Goal: Task Accomplishment & Management: Use online tool/utility

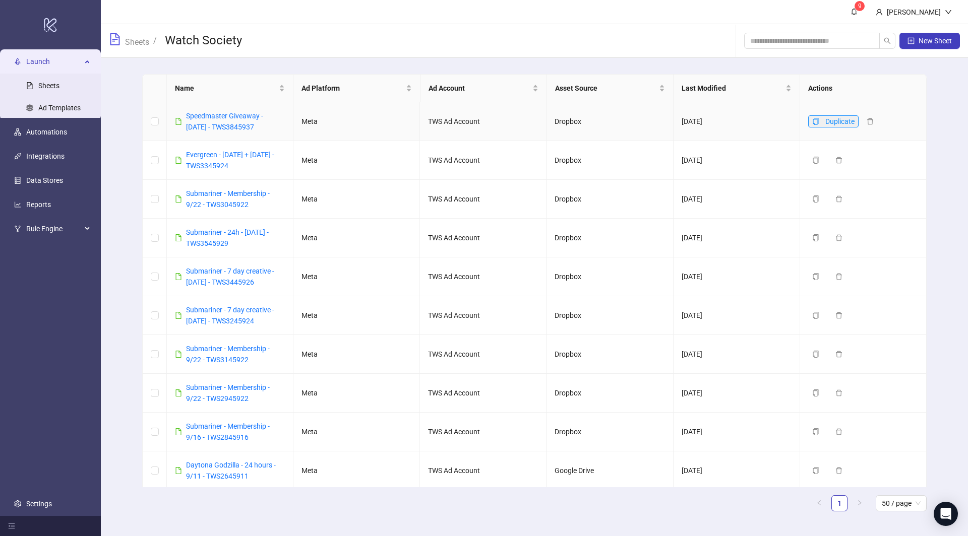
click at [811, 123] on button "Duplicate" at bounding box center [833, 121] width 50 height 12
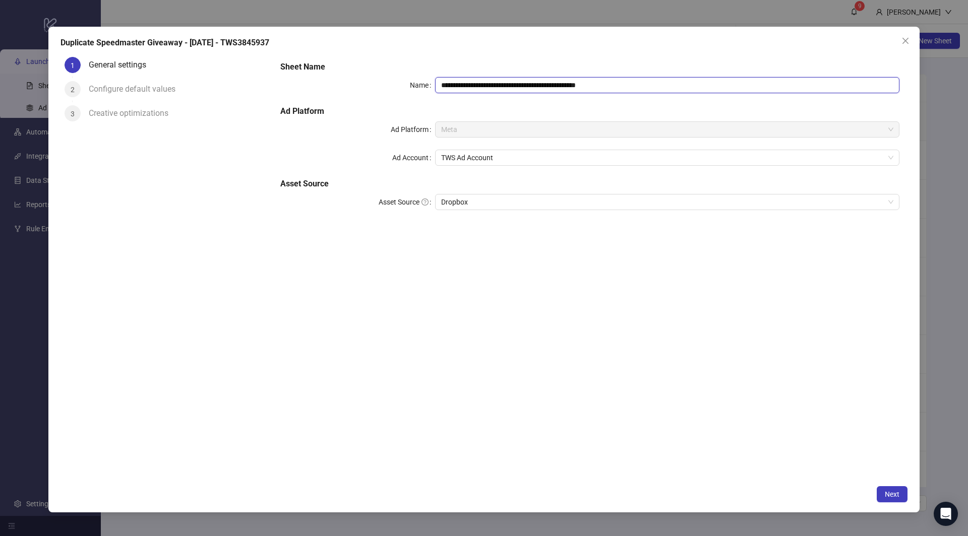
click at [493, 87] on input "**********" at bounding box center [667, 85] width 464 height 16
drag, startPoint x: 464, startPoint y: 86, endPoint x: 472, endPoint y: 86, distance: 7.6
click at [465, 86] on input "**********" at bounding box center [667, 85] width 464 height 16
click at [519, 85] on input "**********" at bounding box center [667, 85] width 464 height 16
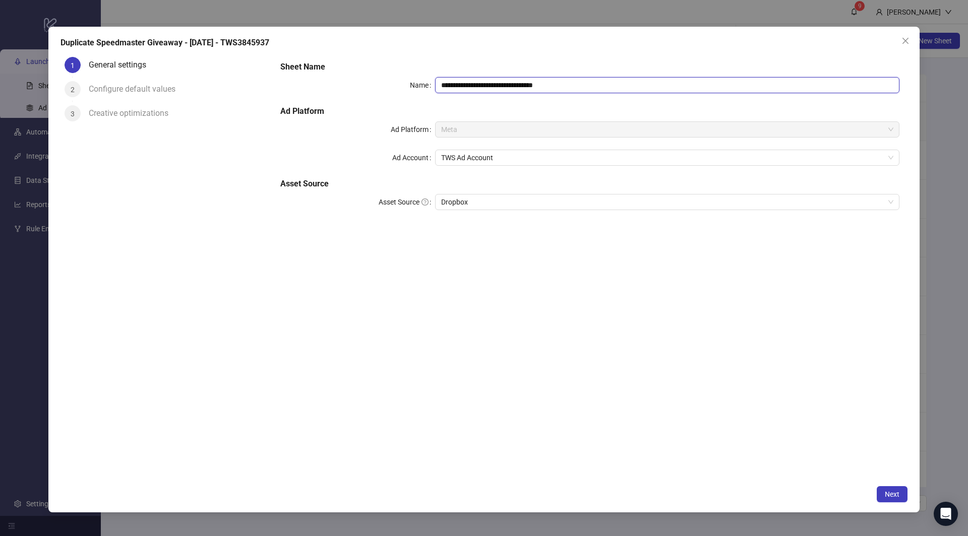
click at [520, 86] on input "**********" at bounding box center [667, 85] width 464 height 16
paste input "text"
click at [495, 84] on input "**********" at bounding box center [667, 85] width 464 height 16
type input "**********"
click at [896, 501] on button "Next" at bounding box center [892, 495] width 31 height 16
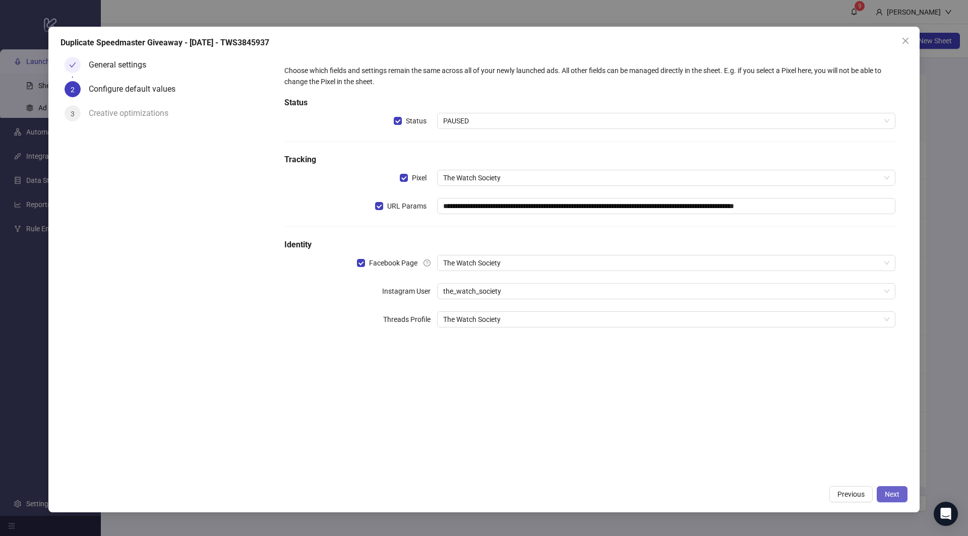
click at [891, 491] on span "Next" at bounding box center [892, 495] width 15 height 8
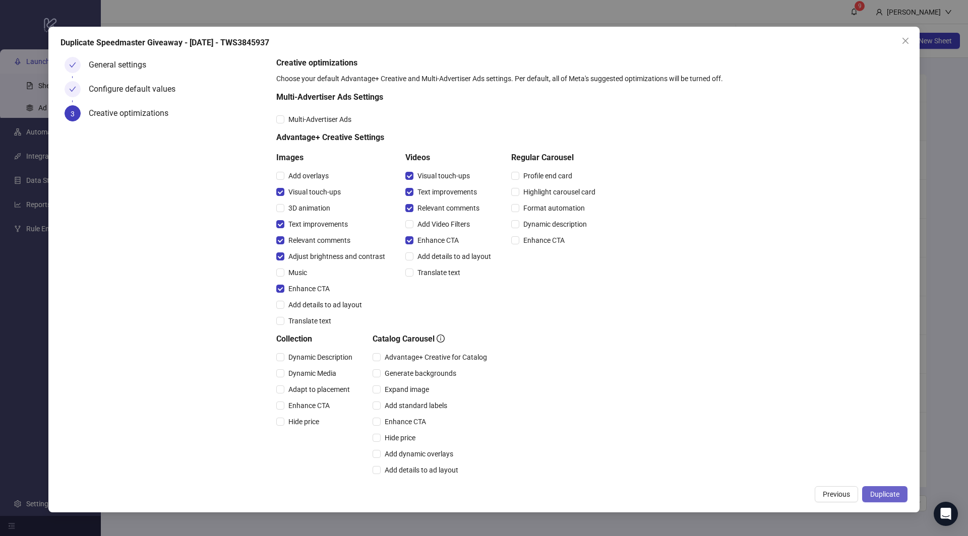
click at [888, 496] on span "Duplicate" at bounding box center [884, 495] width 29 height 8
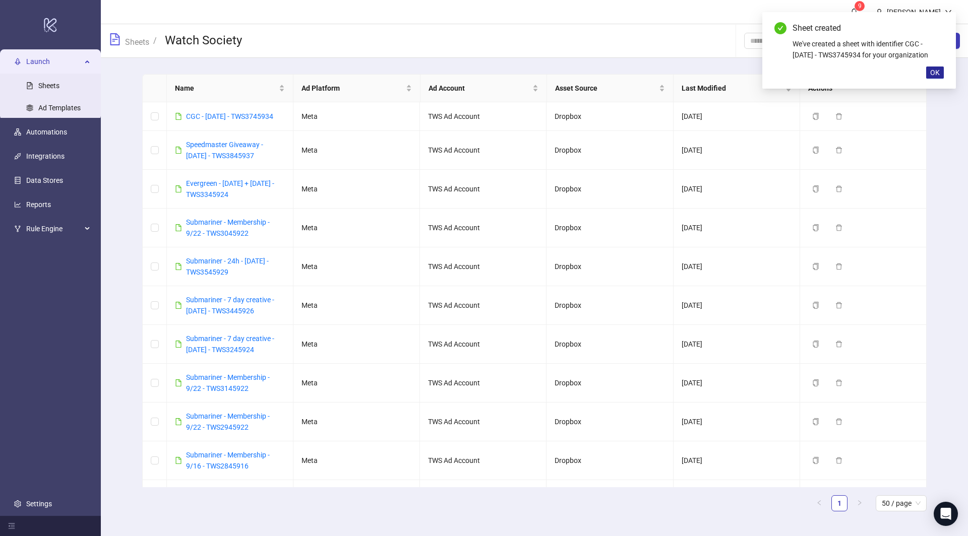
click at [934, 72] on span "OK" at bounding box center [935, 73] width 10 height 8
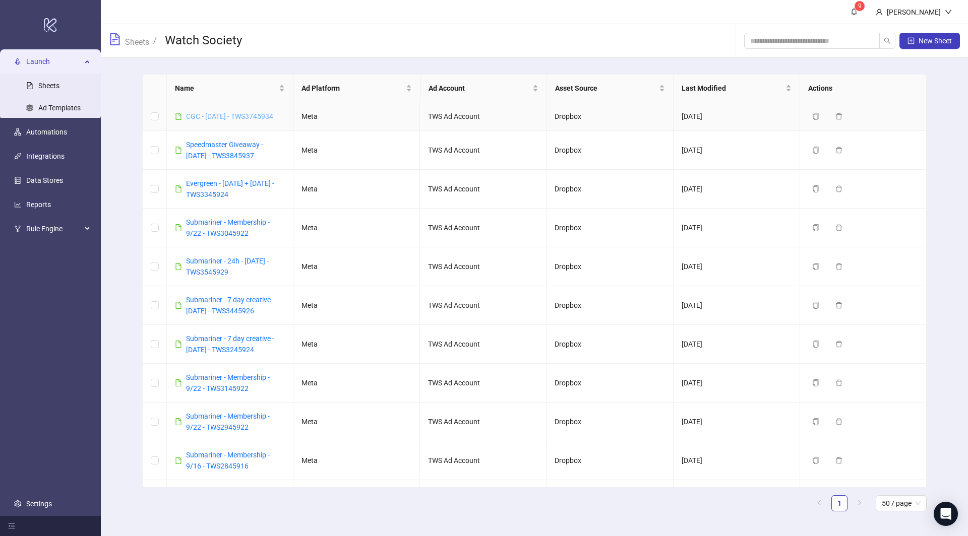
click at [269, 114] on link "CGC - [DATE] - TWS3745934" at bounding box center [229, 116] width 87 height 8
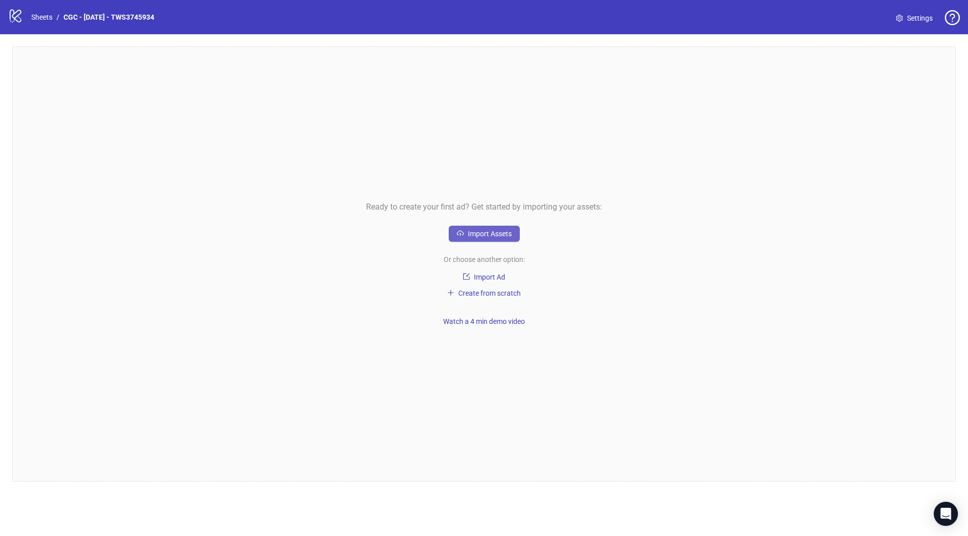
click at [496, 226] on button "Import Assets" at bounding box center [484, 234] width 71 height 16
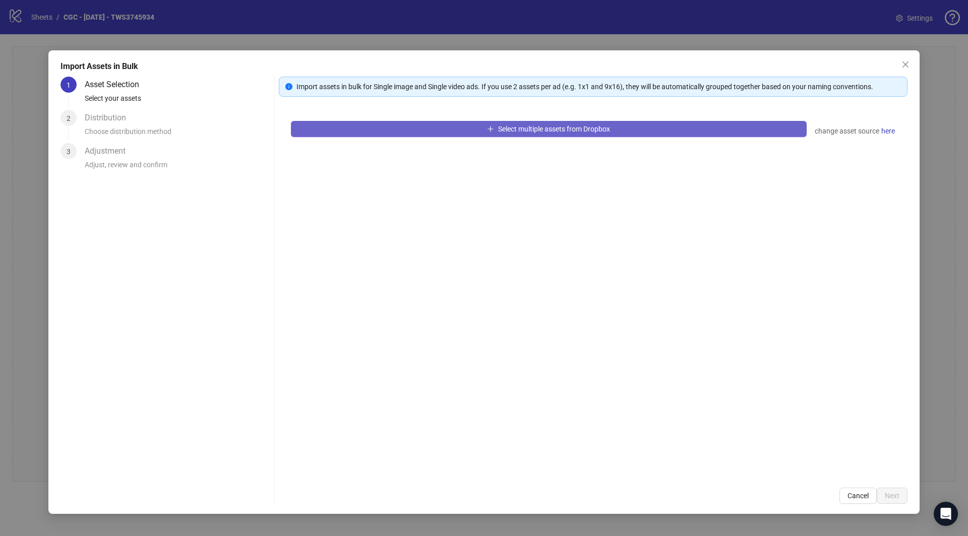
click at [528, 134] on button "Select multiple assets from Dropbox" at bounding box center [549, 129] width 516 height 16
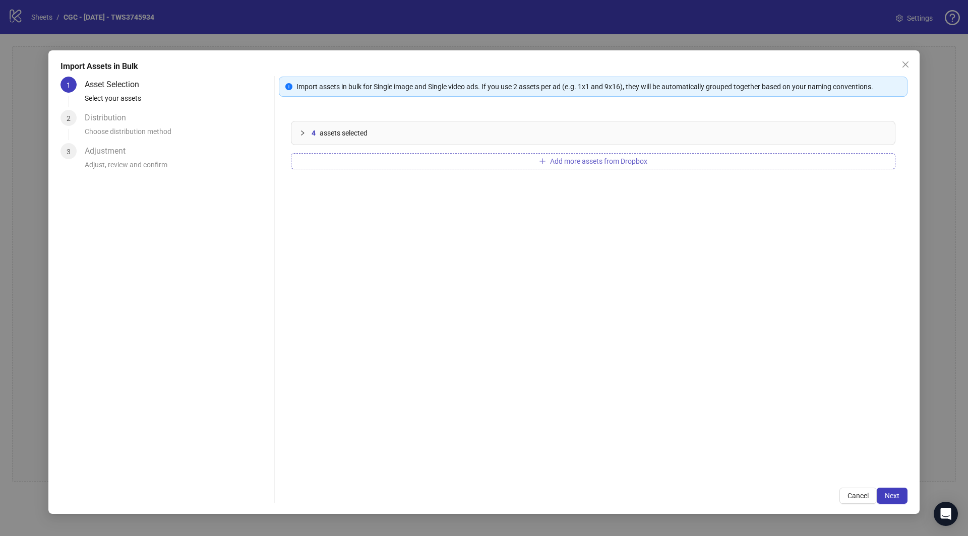
click at [602, 165] on button "Add more assets from Dropbox" at bounding box center [593, 161] width 605 height 16
click at [892, 497] on span "Next" at bounding box center [892, 496] width 15 height 8
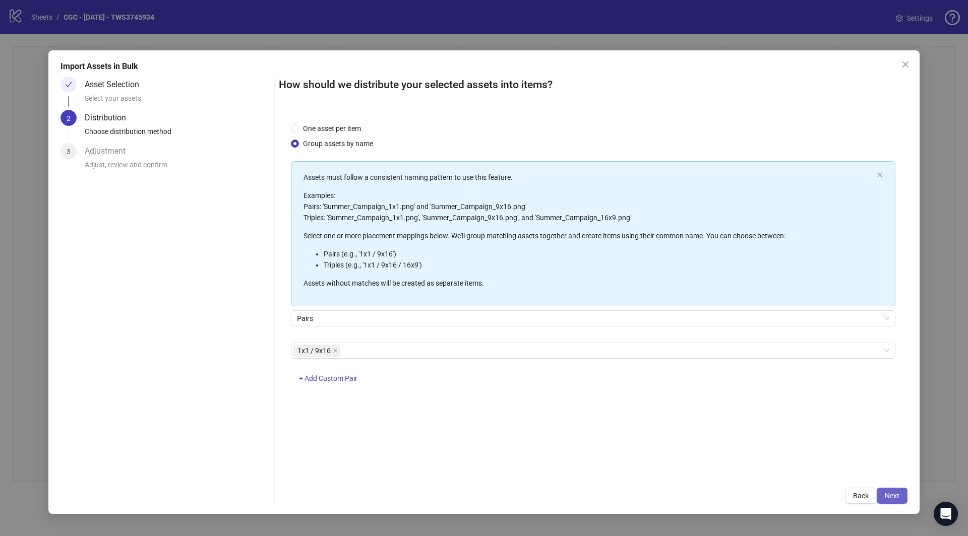
click at [902, 500] on button "Next" at bounding box center [892, 496] width 31 height 16
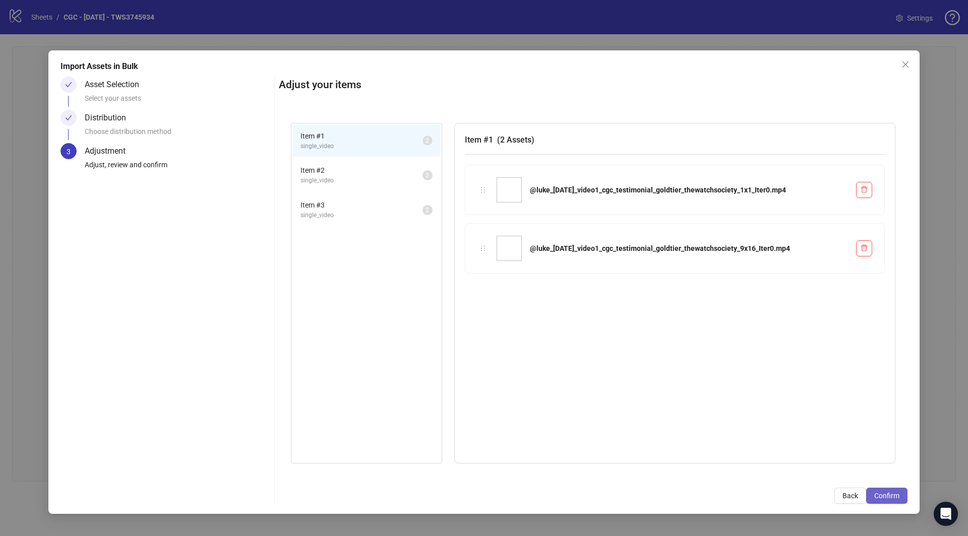
click at [886, 499] on span "Confirm" at bounding box center [886, 496] width 25 height 8
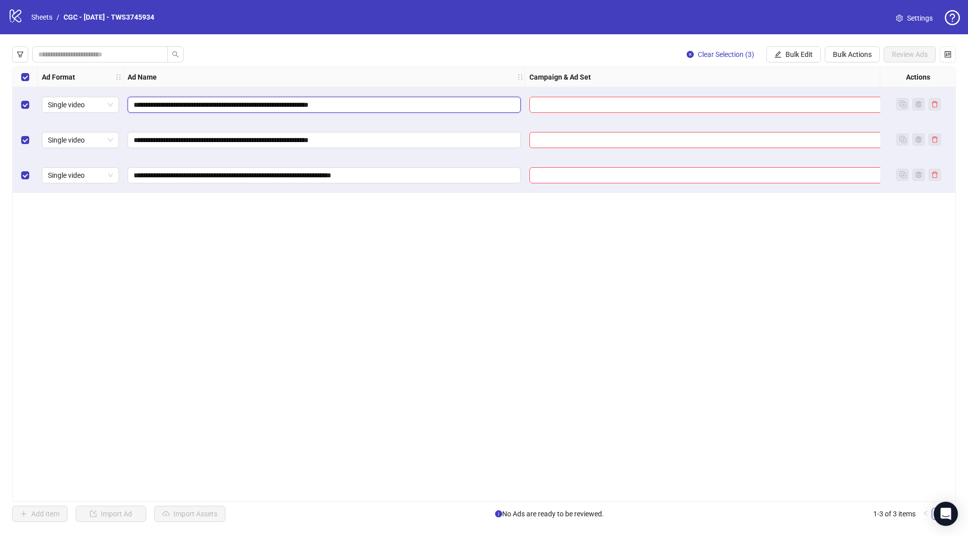
click at [244, 104] on input "**********" at bounding box center [323, 104] width 379 height 11
click at [789, 55] on span "Bulk Edit" at bounding box center [799, 54] width 27 height 8
click at [619, 206] on div "**********" at bounding box center [484, 285] width 944 height 436
click at [795, 61] on button "Bulk Edit" at bounding box center [793, 54] width 54 height 16
click at [799, 90] on span "Name" at bounding box center [805, 90] width 60 height 11
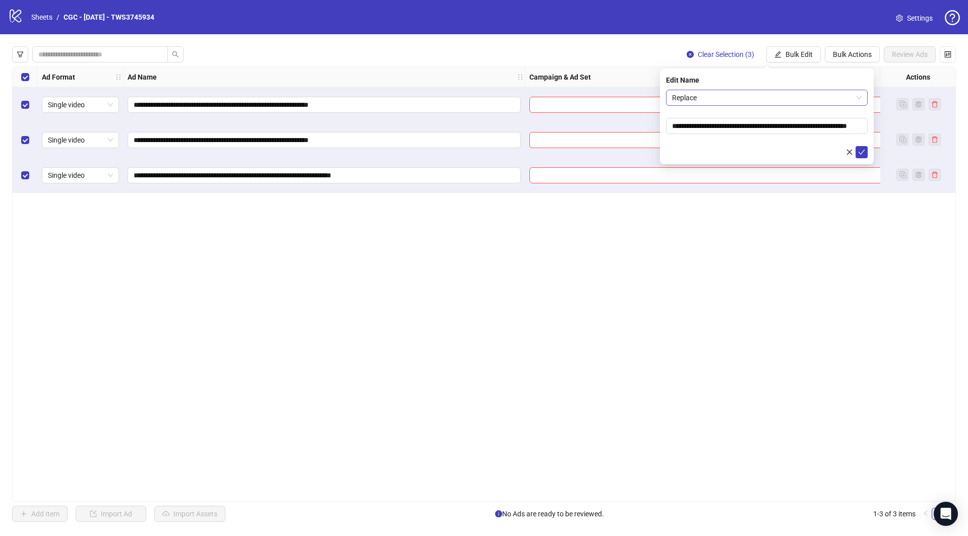
click at [706, 94] on span "Replace" at bounding box center [767, 97] width 190 height 15
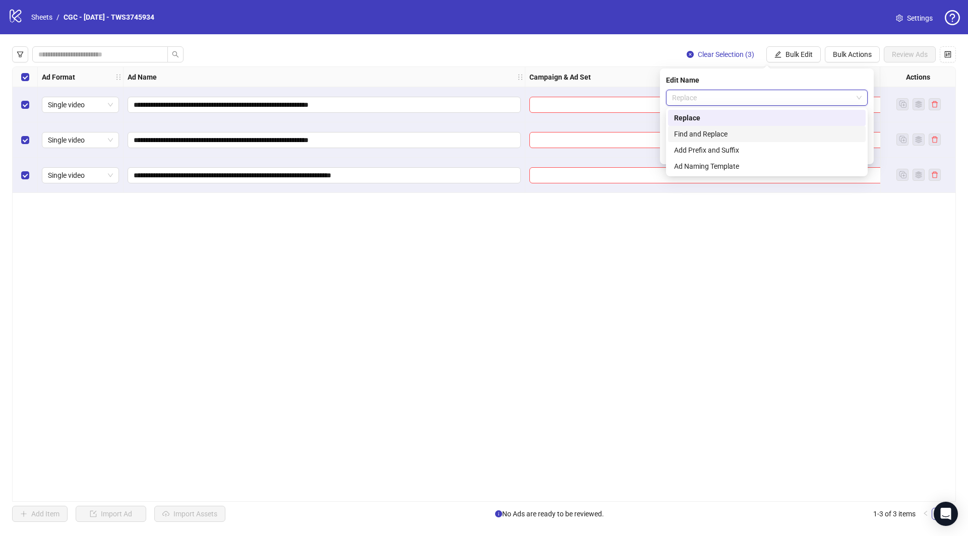
click at [702, 133] on div "Find and Replace" at bounding box center [767, 134] width 186 height 11
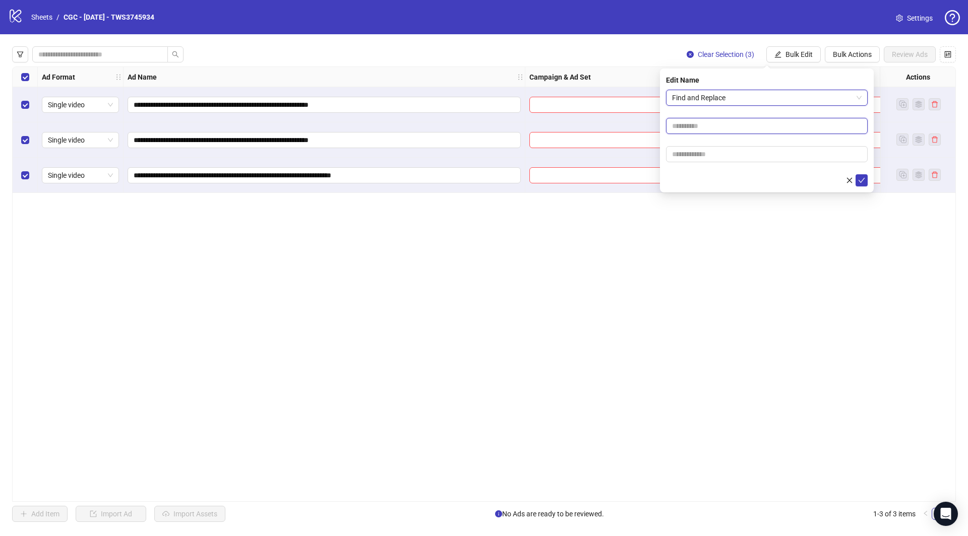
click at [704, 125] on input "text" at bounding box center [767, 126] width 202 height 16
type input "*"
click at [863, 180] on icon "check" at bounding box center [861, 180] width 7 height 7
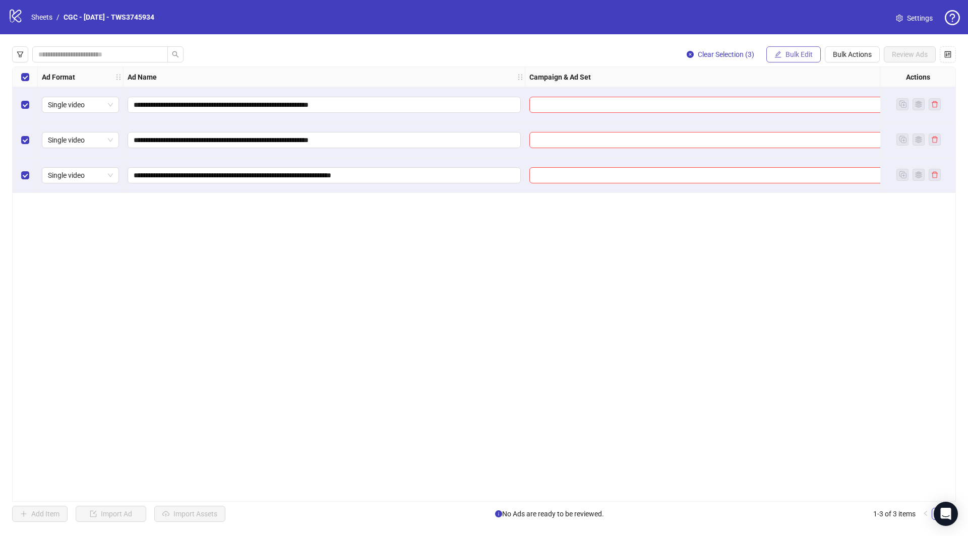
click at [799, 58] on span "Bulk Edit" at bounding box center [799, 54] width 27 height 8
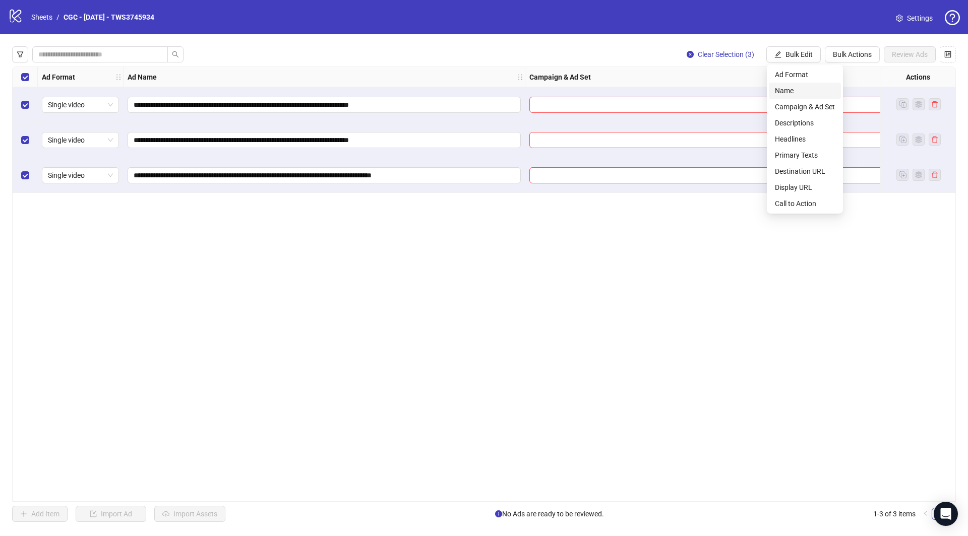
click at [789, 94] on span "Name" at bounding box center [805, 90] width 60 height 11
click at [778, 53] on icon "edit" at bounding box center [777, 54] width 7 height 7
click at [779, 94] on span "Name" at bounding box center [805, 90] width 60 height 11
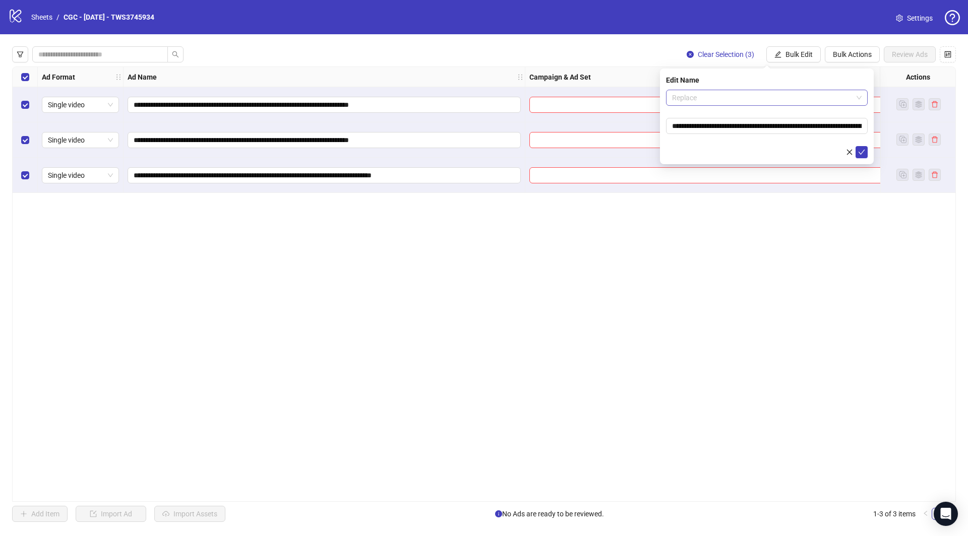
click at [711, 95] on span "Replace" at bounding box center [767, 97] width 190 height 15
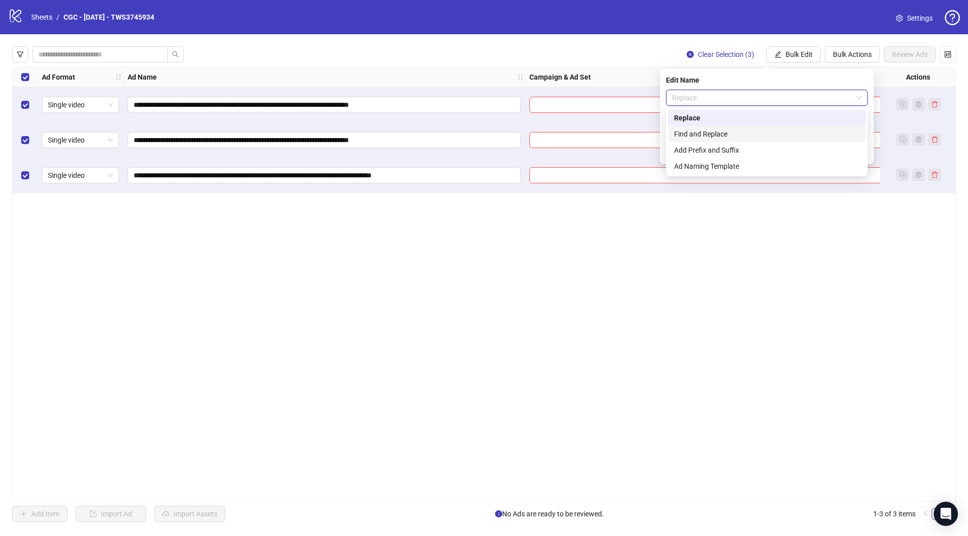
click at [705, 139] on div "Find and Replace" at bounding box center [767, 134] width 186 height 11
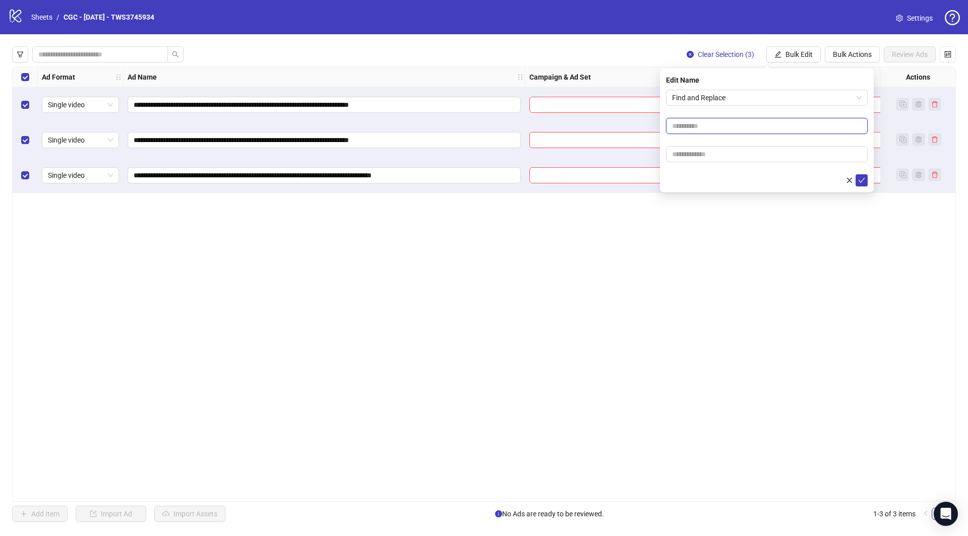
click at [700, 128] on input "text" at bounding box center [767, 126] width 202 height 16
type input "****"
click at [690, 154] on input "text" at bounding box center [767, 154] width 202 height 16
type input "*"
click at [864, 180] on icon "check" at bounding box center [861, 180] width 7 height 7
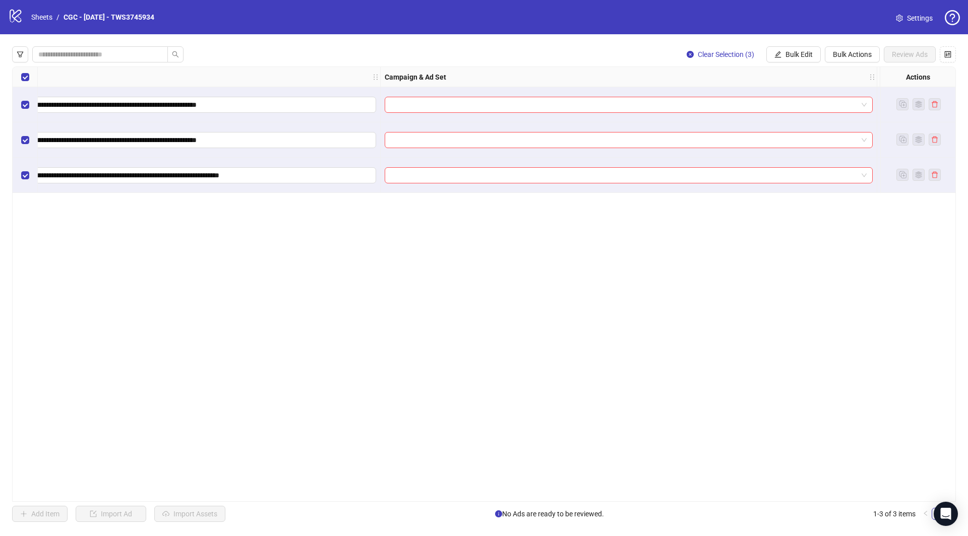
scroll to position [0, 290]
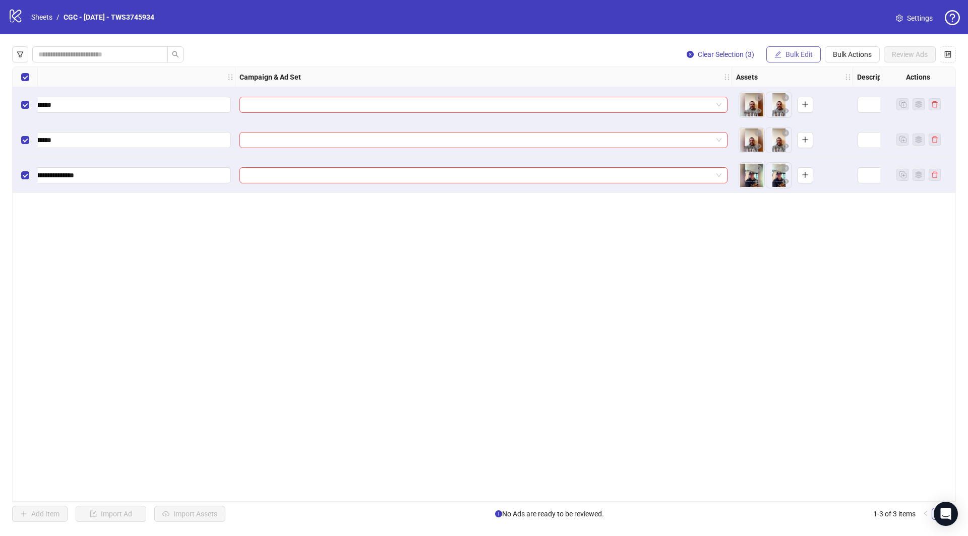
click at [794, 58] on span "Bulk Edit" at bounding box center [799, 54] width 27 height 8
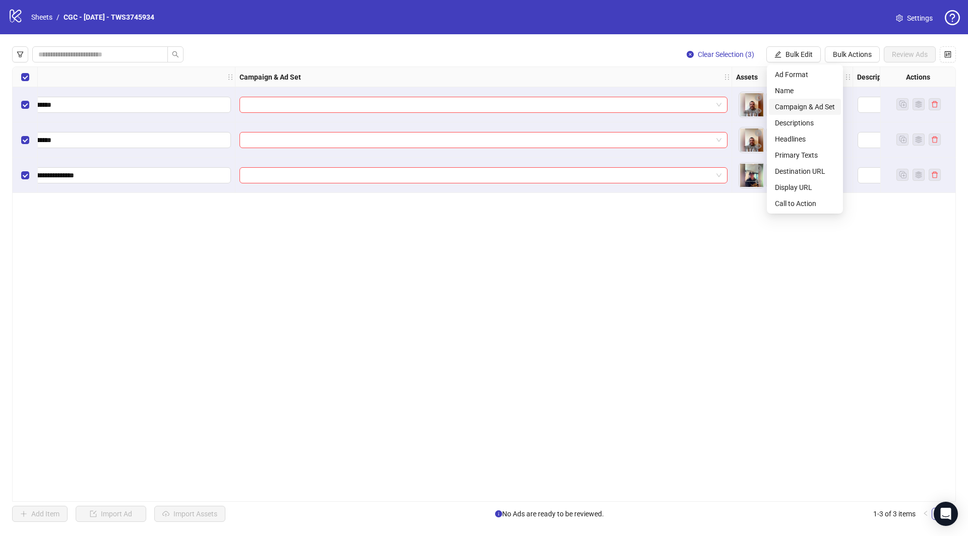
click at [806, 109] on span "Campaign & Ad Set" at bounding box center [805, 106] width 60 height 11
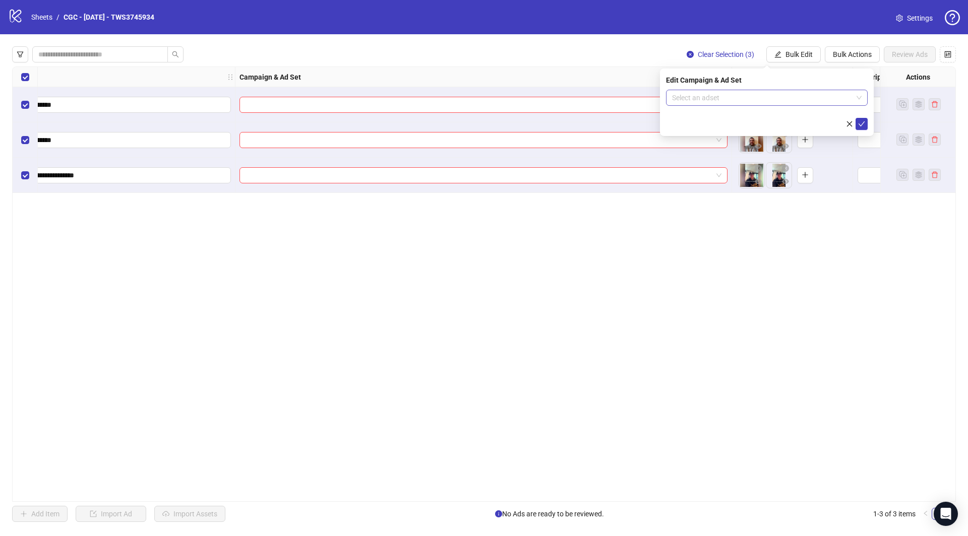
click at [743, 93] on input "search" at bounding box center [762, 97] width 181 height 15
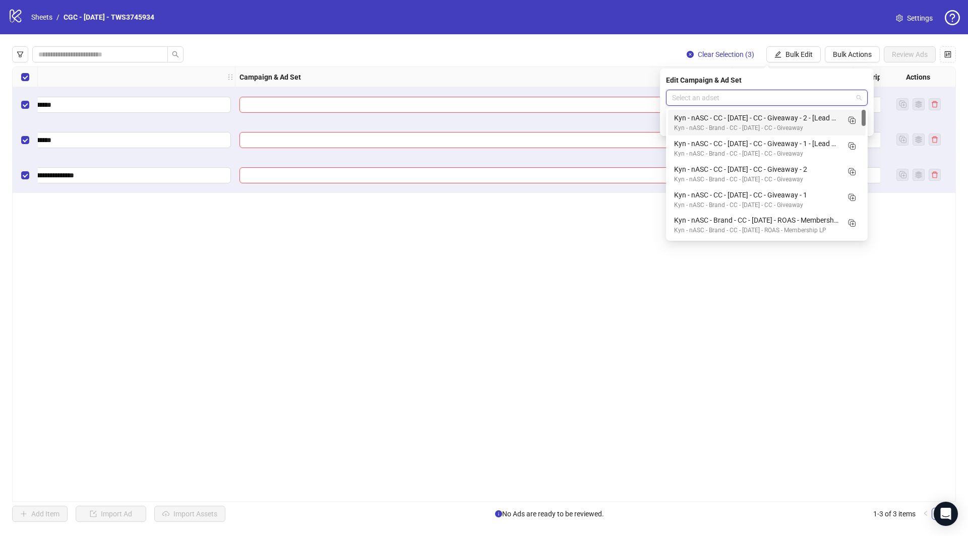
paste input "**********"
type input "**********"
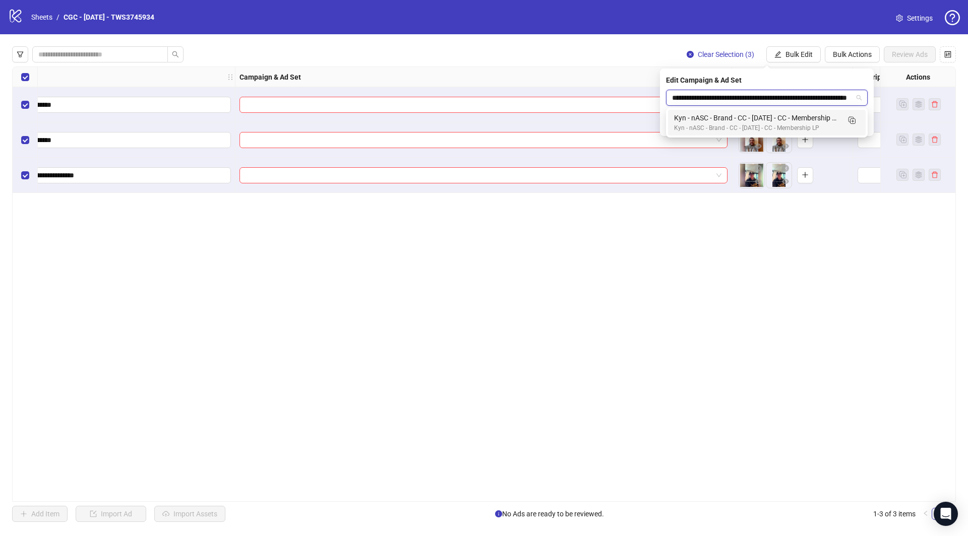
scroll to position [0, 38]
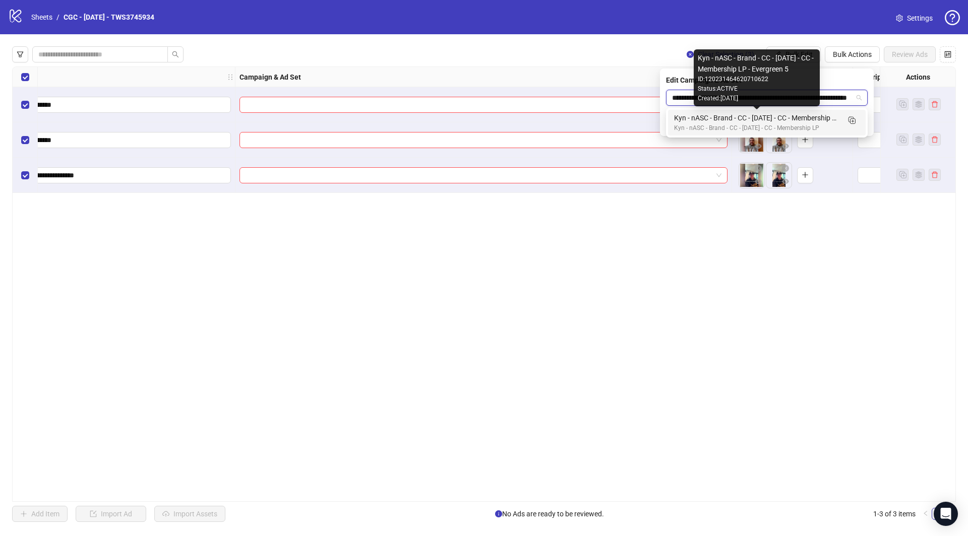
click at [775, 118] on div "Kyn - nASC - Brand - CC - 09/22/25 - CC - Membership LP - Evergreen 5" at bounding box center [756, 117] width 165 height 11
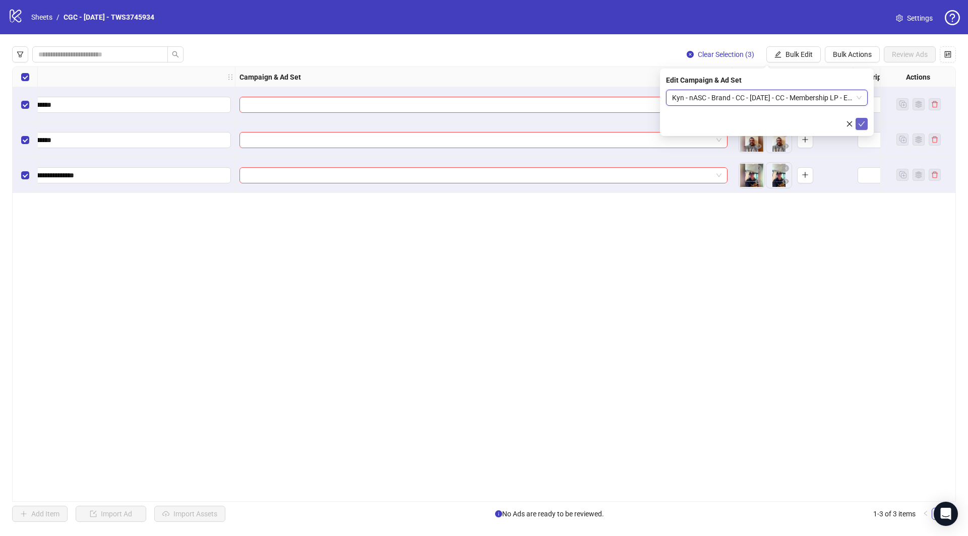
click at [866, 125] on button "submit" at bounding box center [862, 124] width 12 height 12
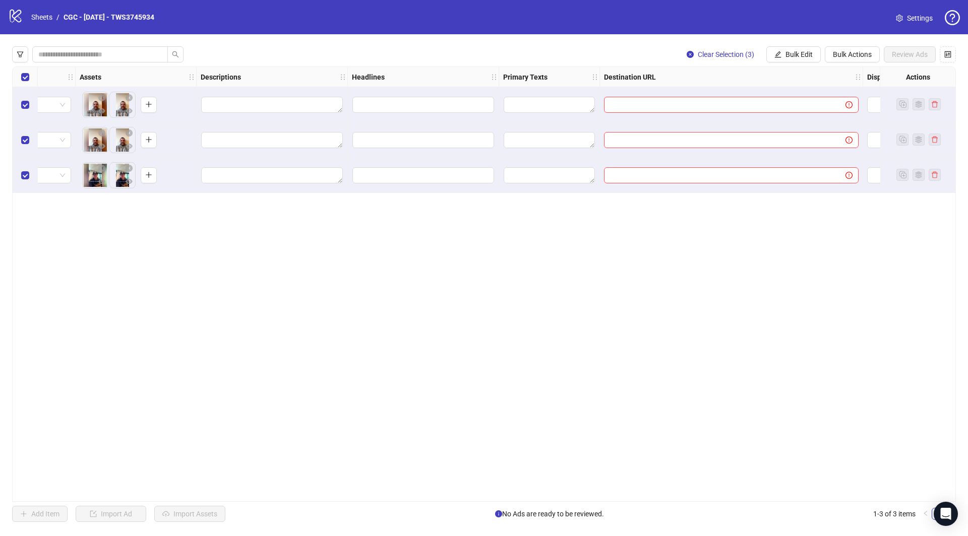
scroll to position [0, 945]
click at [787, 55] on span "Bulk Edit" at bounding box center [799, 54] width 27 height 8
click at [795, 140] on span "Headlines" at bounding box center [805, 139] width 60 height 11
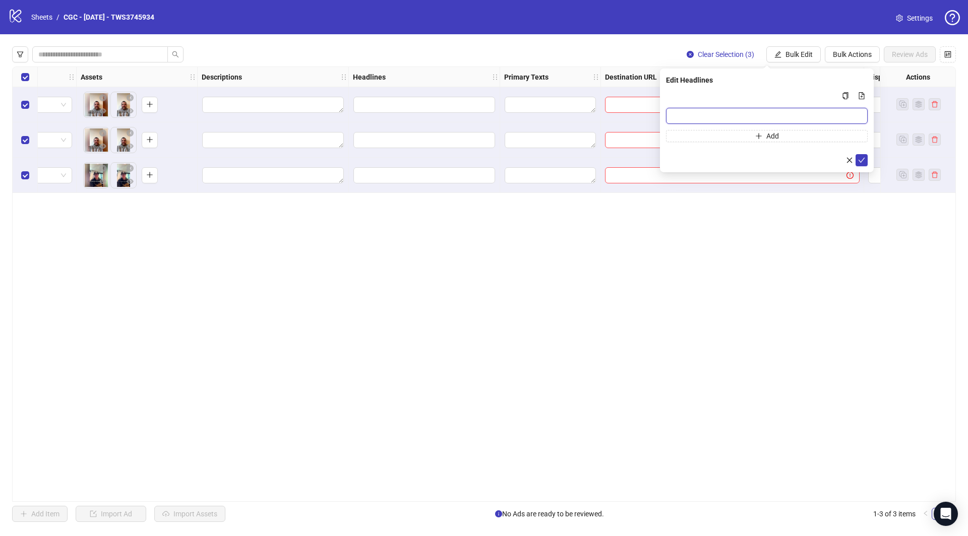
click at [686, 113] on input "Multi-input container - paste or copy values" at bounding box center [767, 116] width 202 height 16
paste input "**********"
type input "**********"
click at [867, 160] on button "submit" at bounding box center [862, 160] width 12 height 12
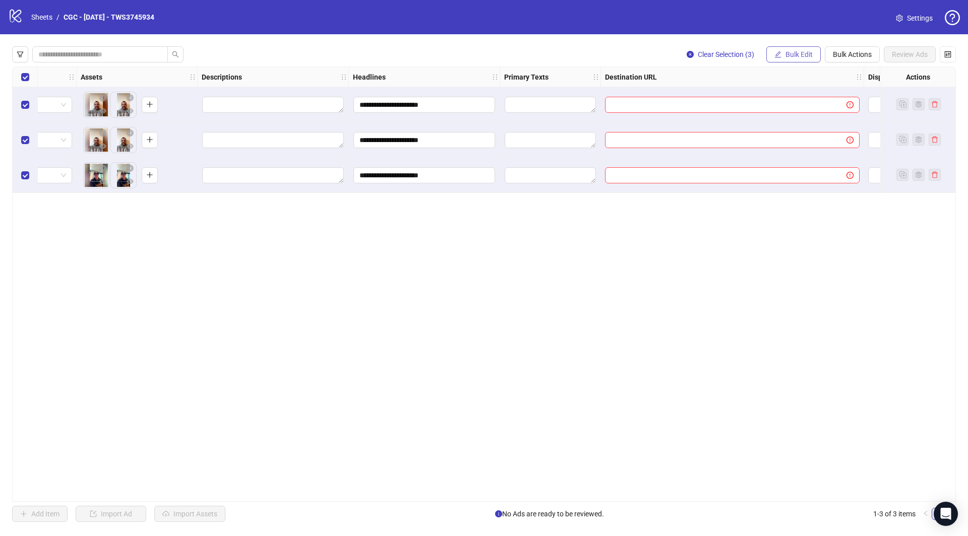
click at [799, 55] on span "Bulk Edit" at bounding box center [799, 54] width 27 height 8
click at [797, 154] on span "Primary Texts" at bounding box center [805, 155] width 60 height 11
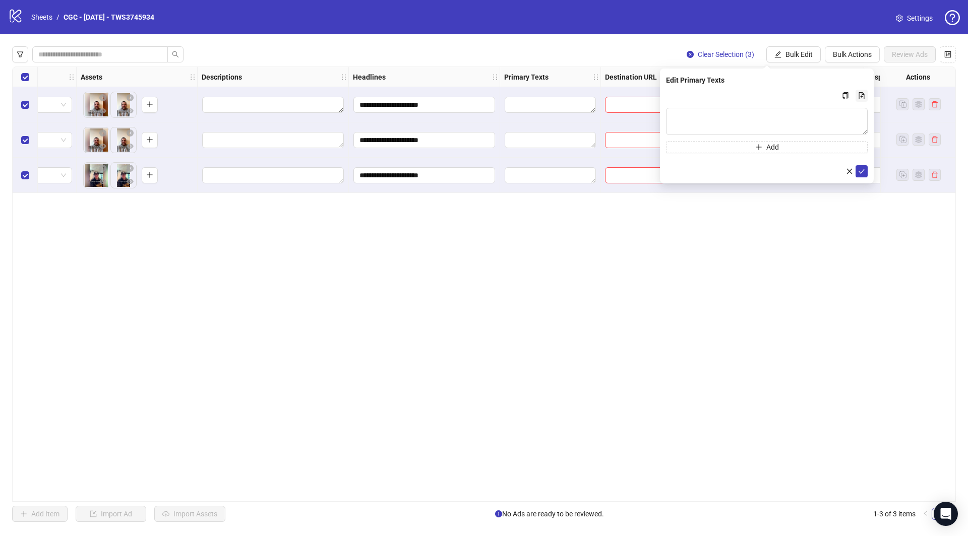
click at [863, 98] on icon "file-add" at bounding box center [862, 95] width 6 height 7
type textarea "**********"
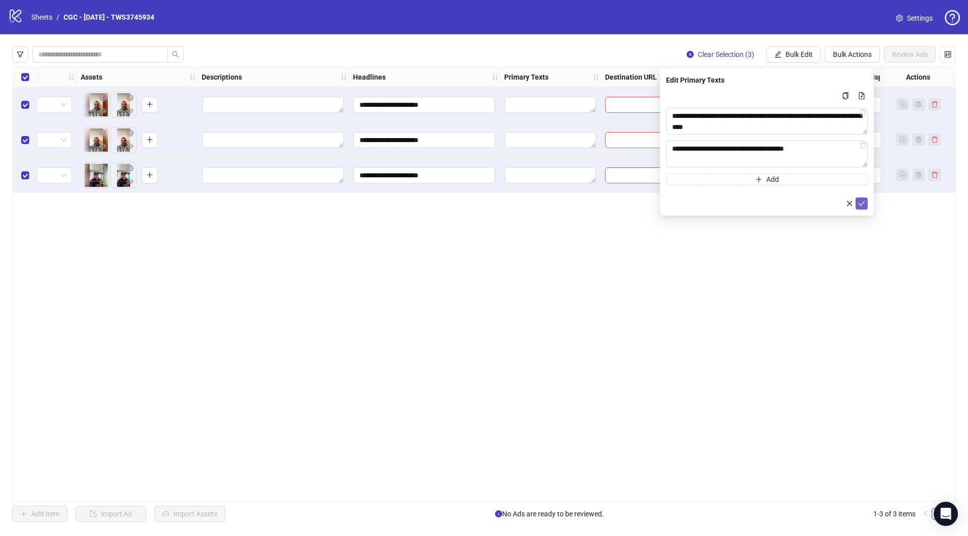
click at [862, 202] on icon "check" at bounding box center [861, 203] width 7 height 7
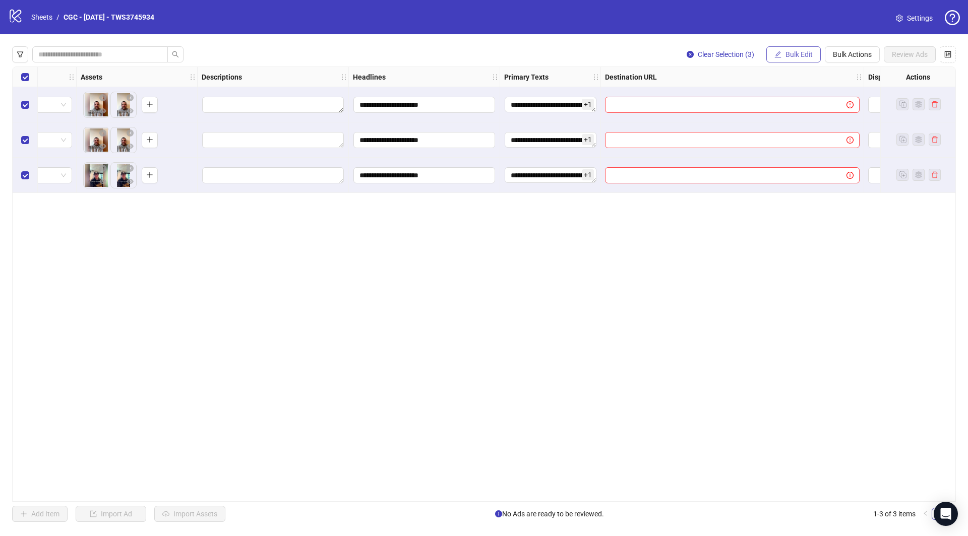
click at [794, 55] on span "Bulk Edit" at bounding box center [799, 54] width 27 height 8
click at [801, 174] on span "Destination URL" at bounding box center [805, 171] width 60 height 11
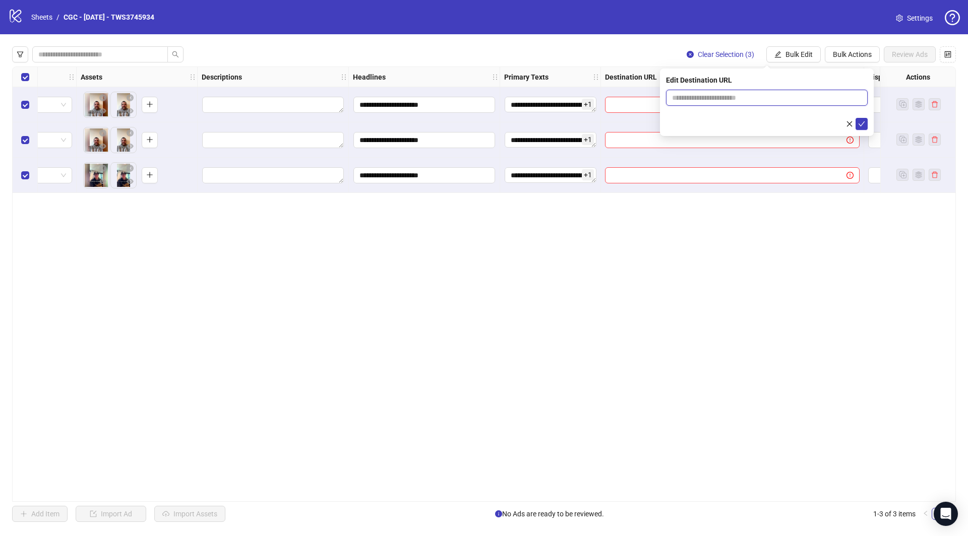
click at [787, 100] on input "text" at bounding box center [763, 97] width 182 height 11
paste input "**********"
type input "**********"
click at [861, 125] on icon "check" at bounding box center [862, 124] width 7 height 5
drag, startPoint x: 805, startPoint y: 54, endPoint x: 810, endPoint y: 59, distance: 6.8
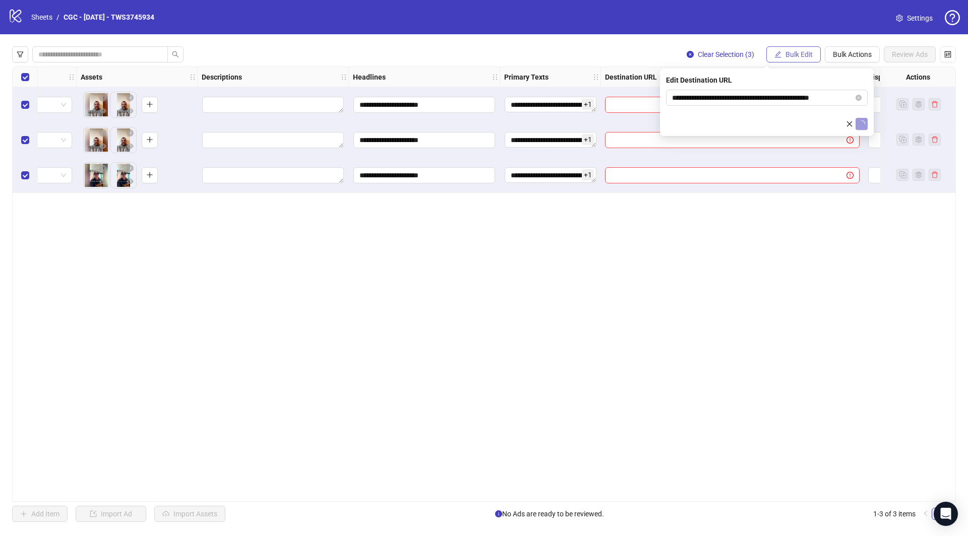
click at [805, 54] on span "Bulk Edit" at bounding box center [799, 54] width 27 height 8
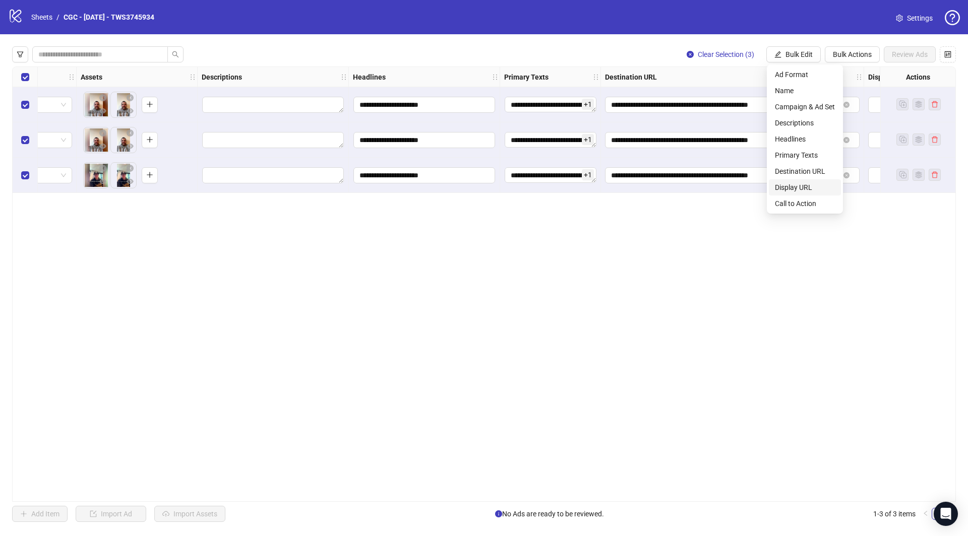
click at [808, 186] on span "Display URL" at bounding box center [805, 187] width 60 height 11
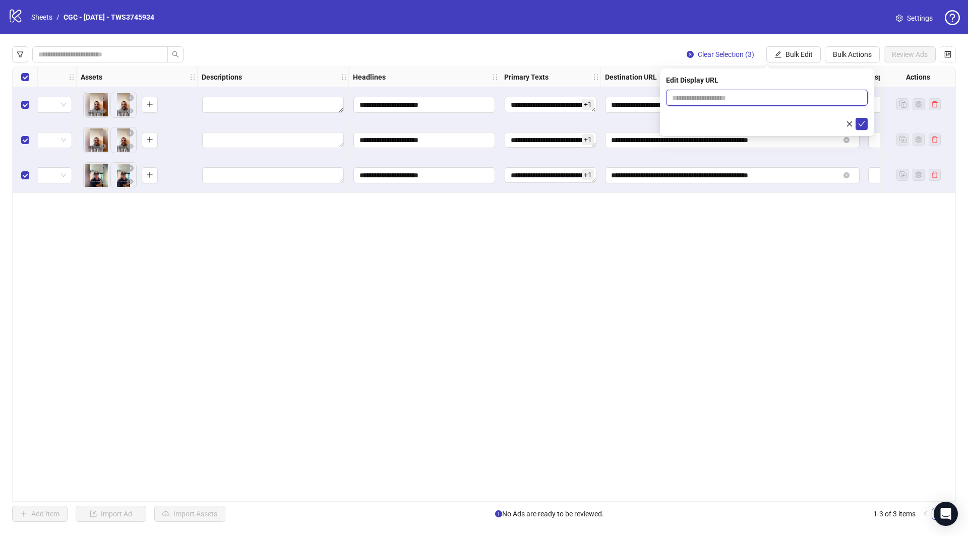
click at [749, 95] on input "text" at bounding box center [767, 98] width 202 height 16
click at [860, 123] on icon "check" at bounding box center [861, 124] width 7 height 7
click at [801, 51] on span "Bulk Edit" at bounding box center [799, 54] width 27 height 8
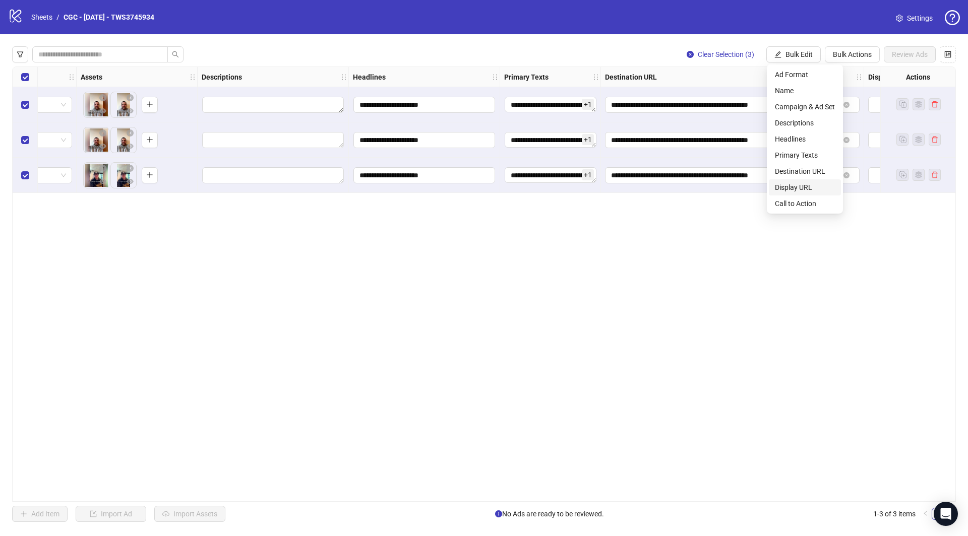
click at [809, 190] on span "Display URL" at bounding box center [805, 187] width 60 height 11
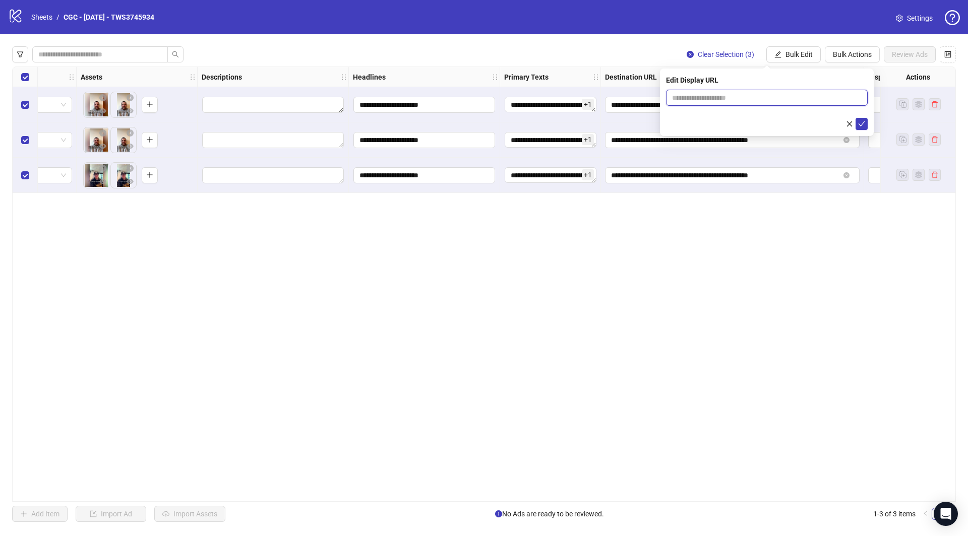
click at [757, 98] on input "text" at bounding box center [767, 98] width 202 height 16
type input "**********"
click at [865, 125] on button "submit" at bounding box center [862, 124] width 12 height 12
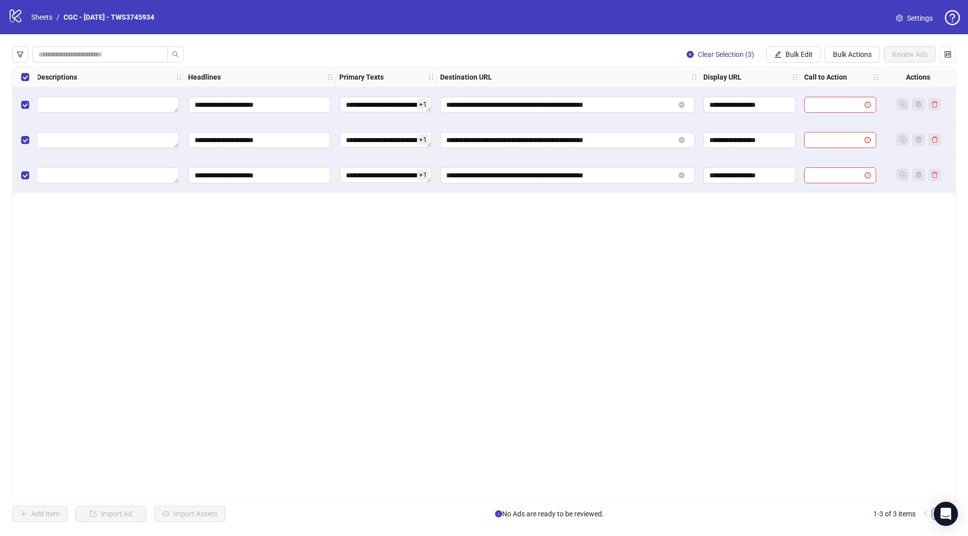
click at [799, 65] on div "**********" at bounding box center [484, 284] width 968 height 500
click at [799, 57] on span "Bulk Edit" at bounding box center [799, 54] width 27 height 8
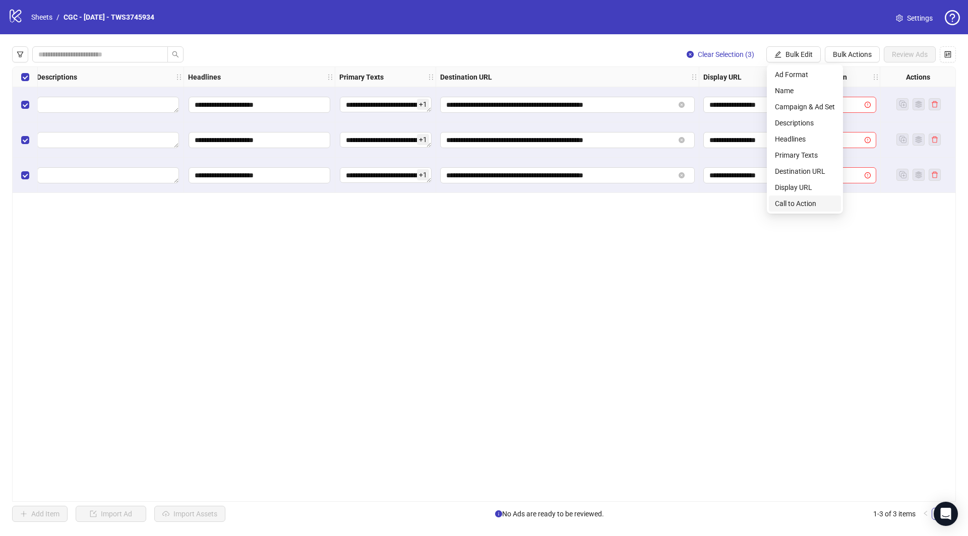
click at [806, 203] on span "Call to Action" at bounding box center [805, 203] width 60 height 11
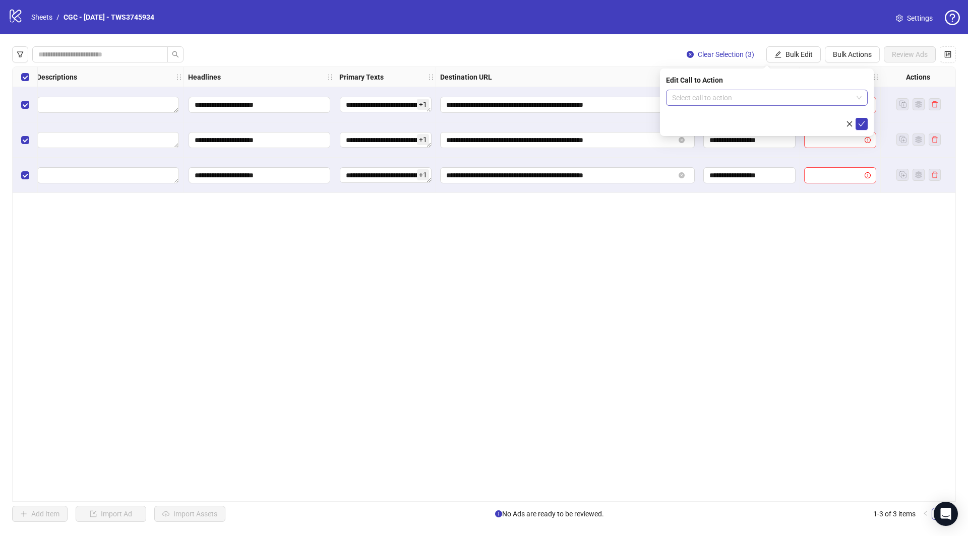
click at [724, 92] on input "search" at bounding box center [762, 97] width 181 height 15
type input "*"
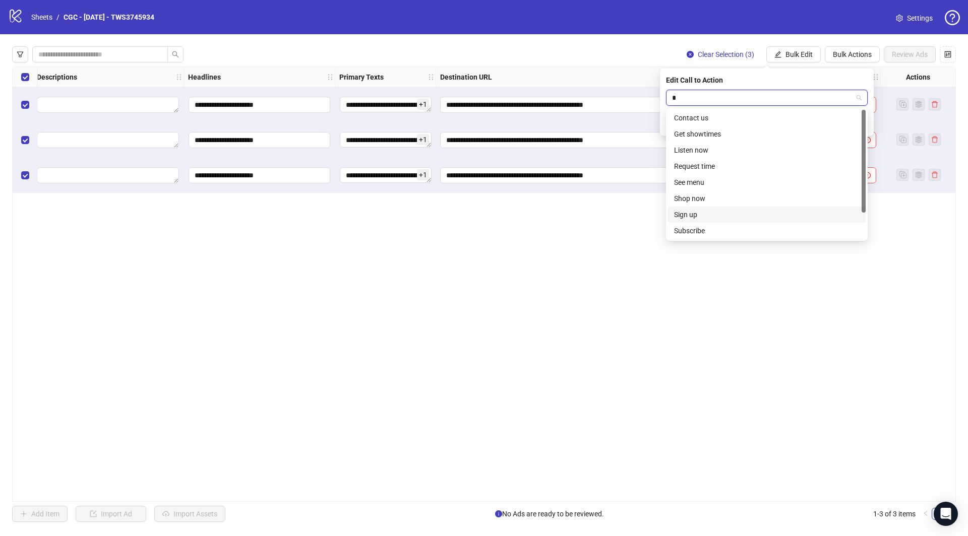
click at [699, 218] on div "Sign up" at bounding box center [767, 214] width 186 height 11
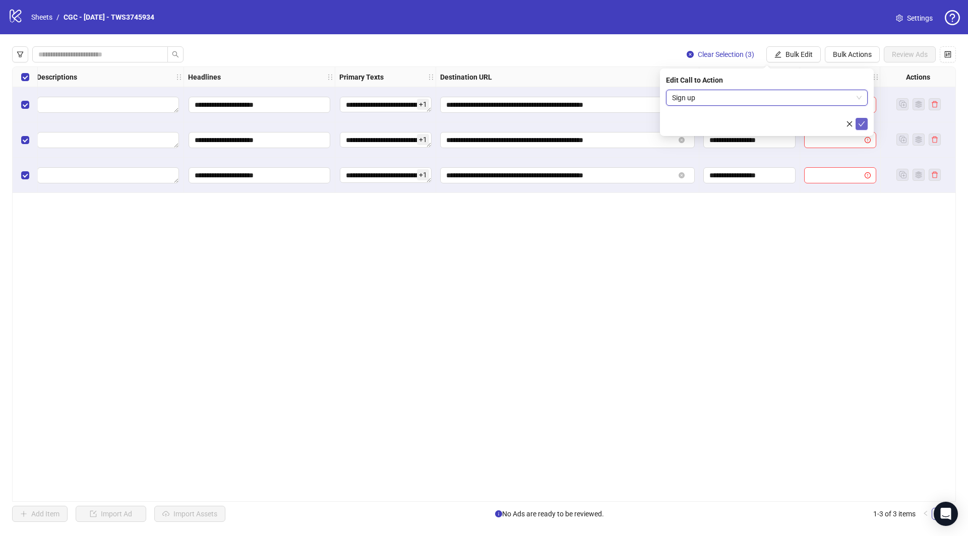
click at [858, 127] on span "submit" at bounding box center [861, 124] width 7 height 8
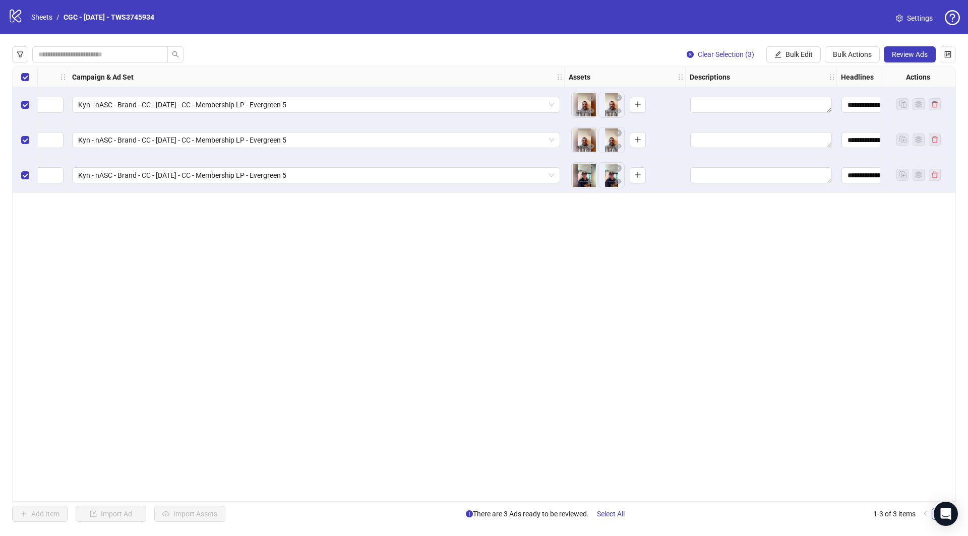
scroll to position [0, 627]
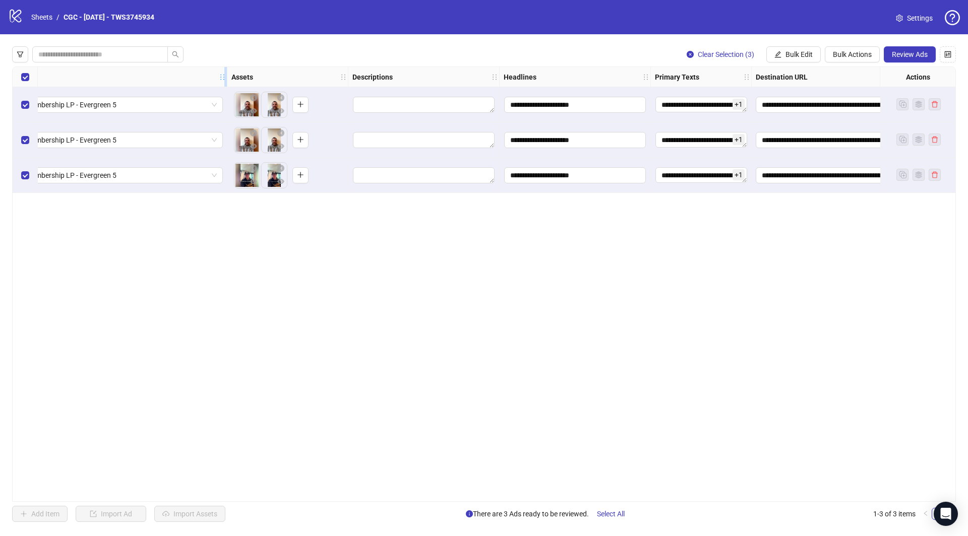
drag, startPoint x: 393, startPoint y: 74, endPoint x: 225, endPoint y: 74, distance: 167.4
click at [226, 74] on icon "holder" at bounding box center [229, 77] width 7 height 7
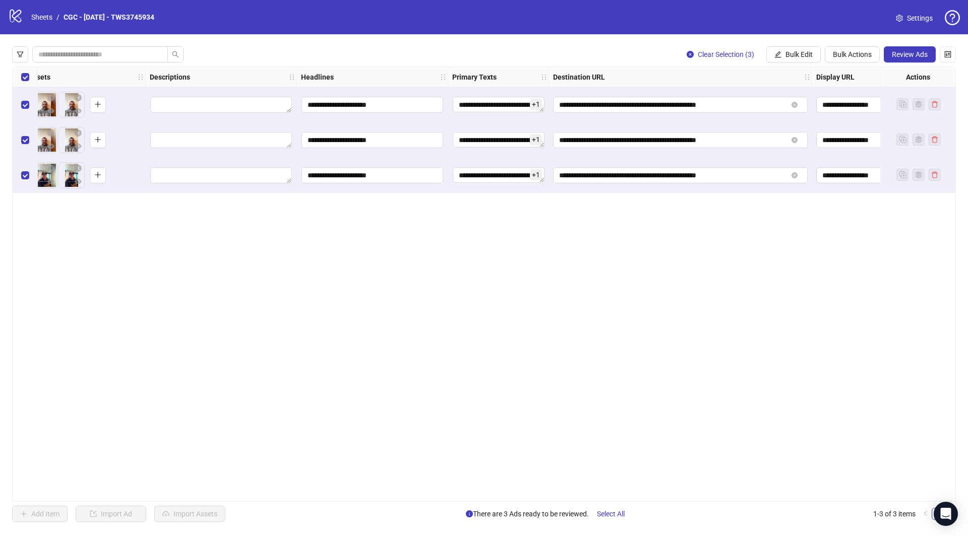
scroll to position [0, 841]
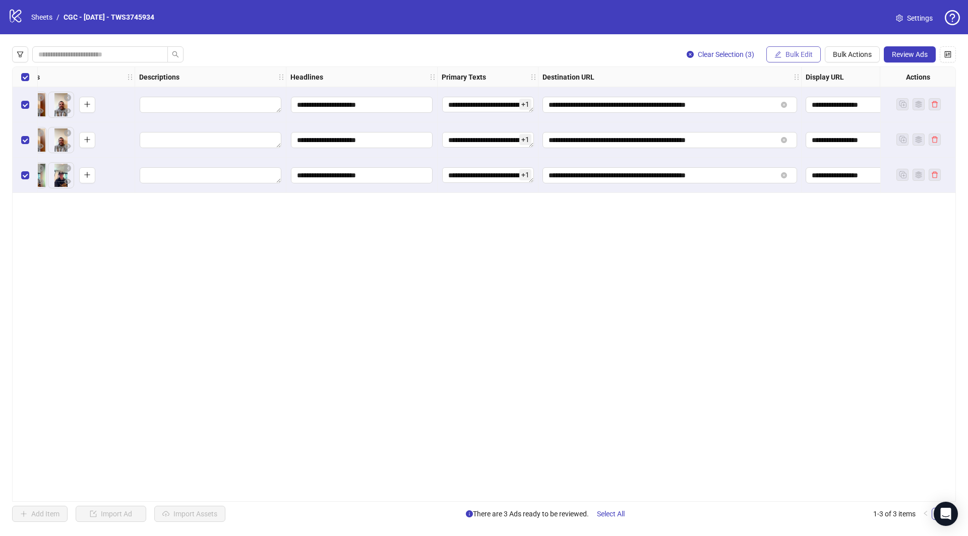
click at [797, 55] on span "Bulk Edit" at bounding box center [799, 54] width 27 height 8
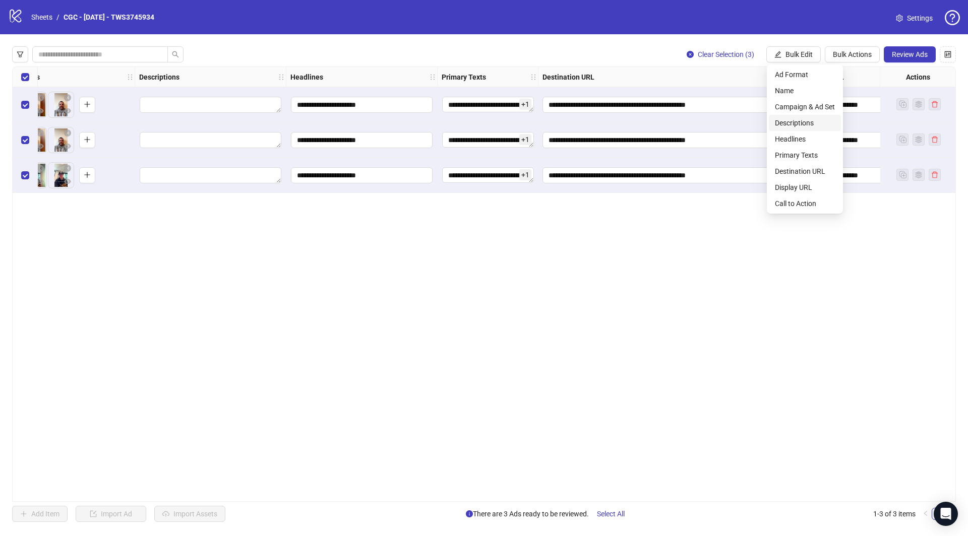
click at [796, 124] on span "Descriptions" at bounding box center [805, 122] width 60 height 11
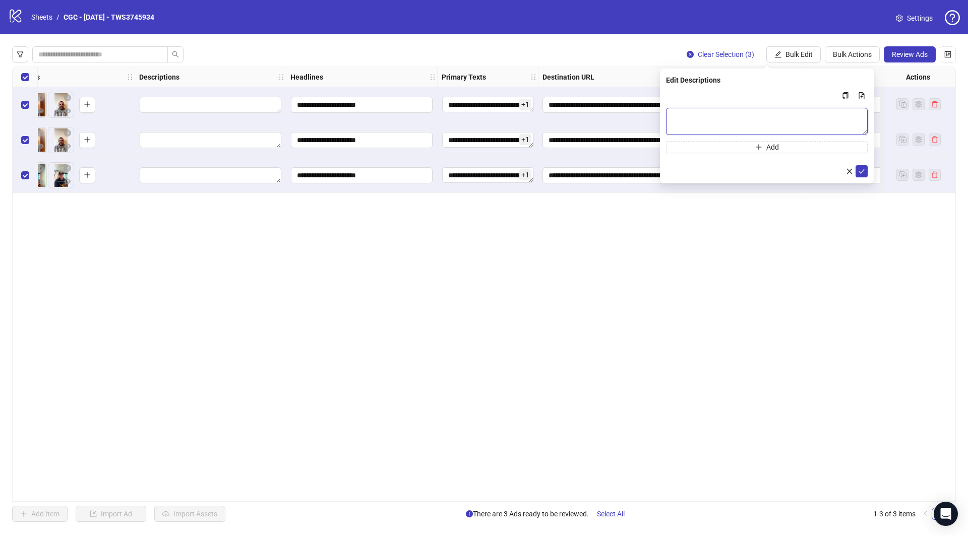
click at [707, 118] on textarea "Multi-text input container - paste or copy values" at bounding box center [767, 121] width 202 height 27
paste textarea "**********"
type textarea "**********"
click at [865, 172] on icon "check" at bounding box center [861, 170] width 7 height 7
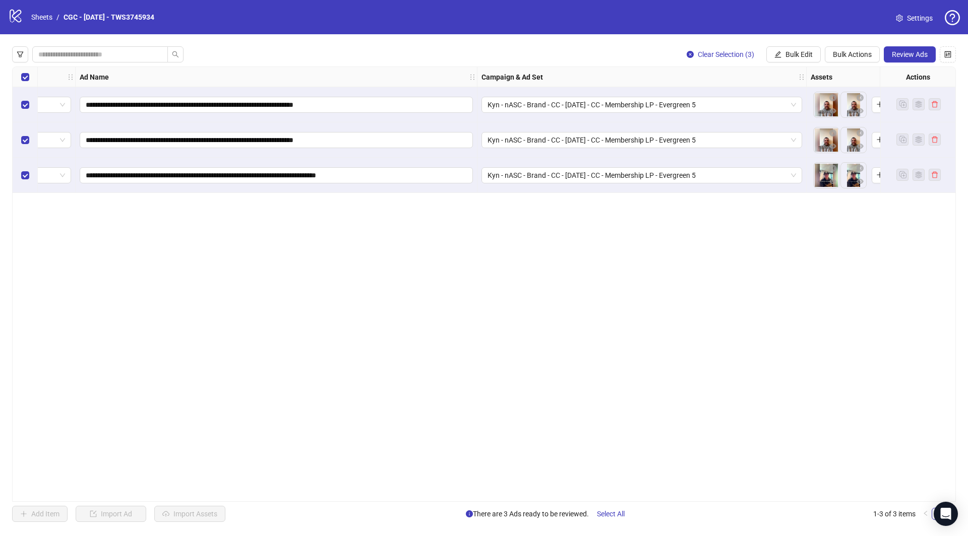
scroll to position [0, 0]
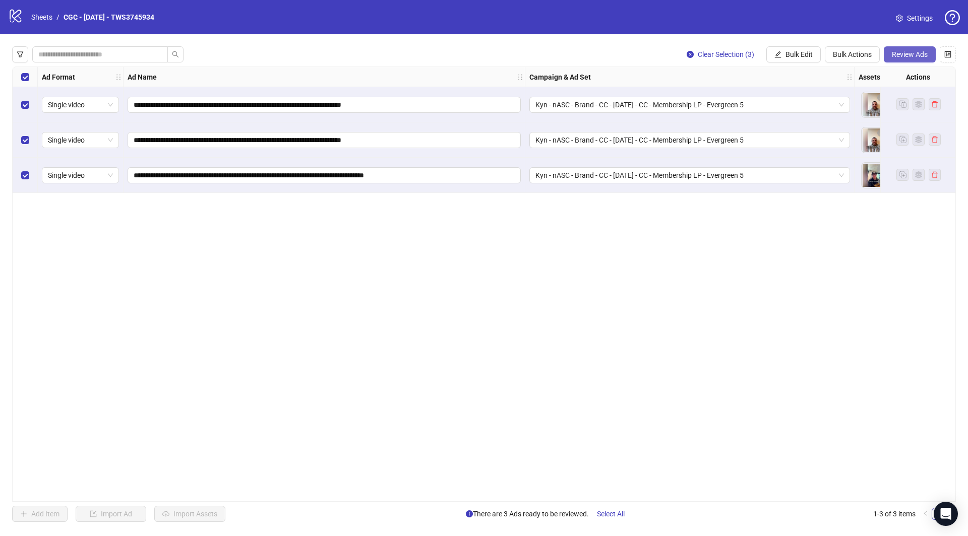
click at [916, 58] on span "Review Ads" at bounding box center [910, 54] width 36 height 8
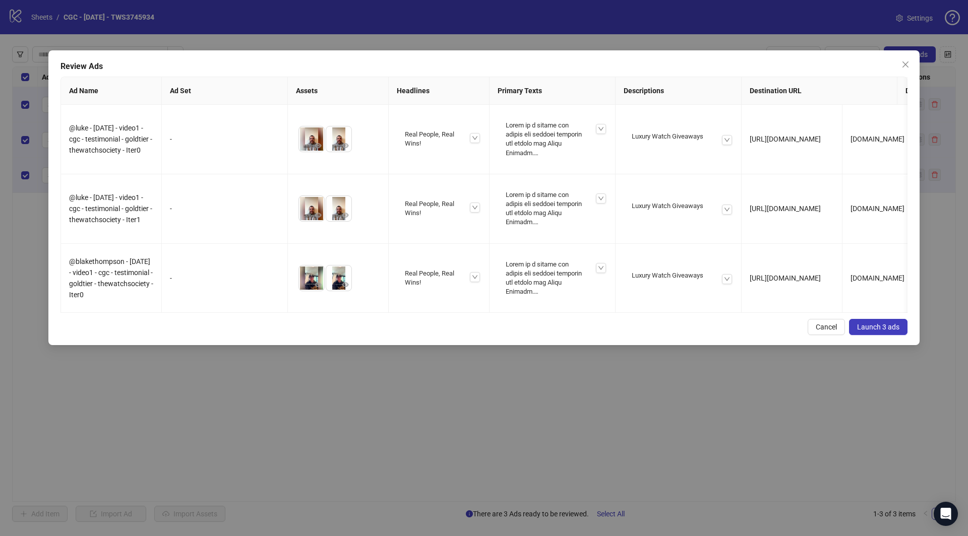
click at [878, 327] on span "Launch 3 ads" at bounding box center [878, 327] width 42 height 8
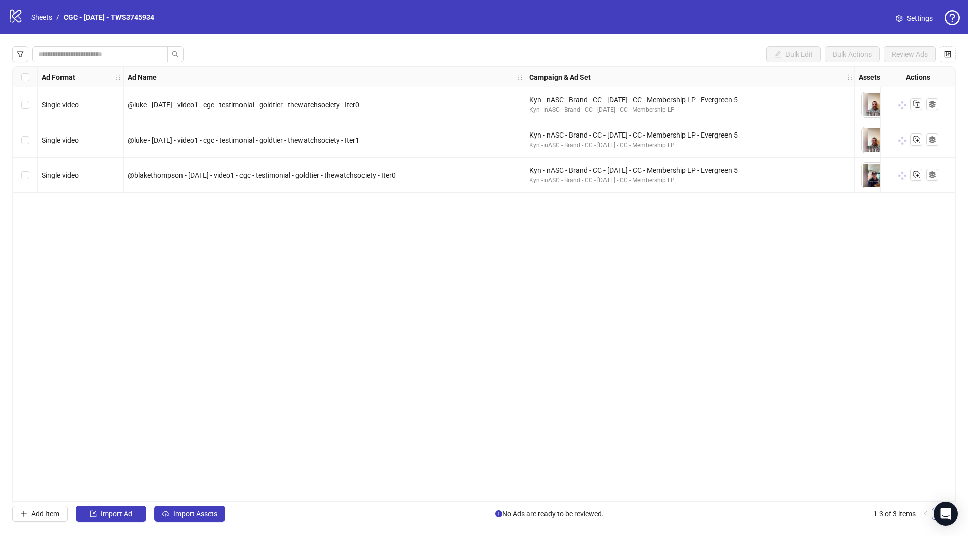
click at [903, 513] on li "1-3 of 3 items" at bounding box center [894, 514] width 42 height 12
click at [541, 515] on span "No Ads are ready to be reviewed." at bounding box center [549, 514] width 109 height 11
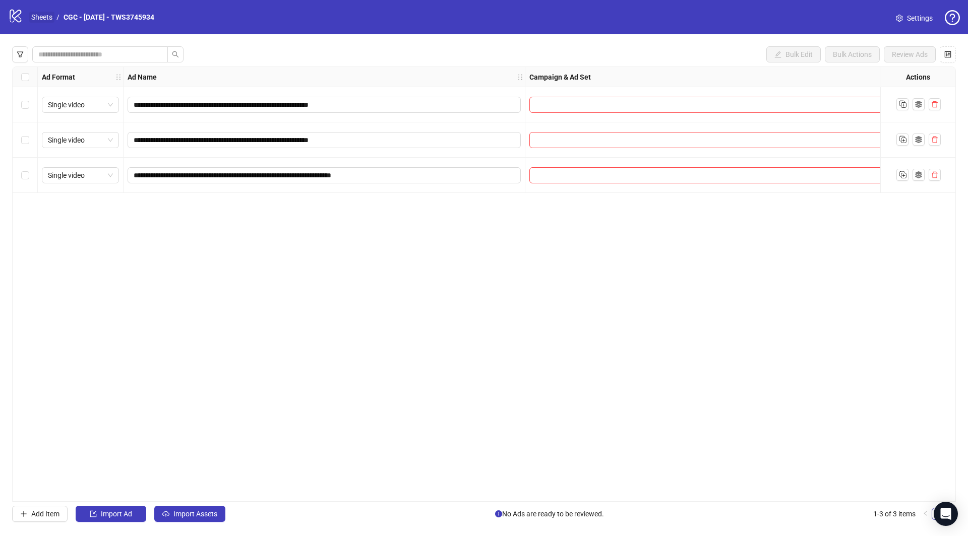
click at [37, 15] on link "Sheets" at bounding box center [41, 17] width 25 height 11
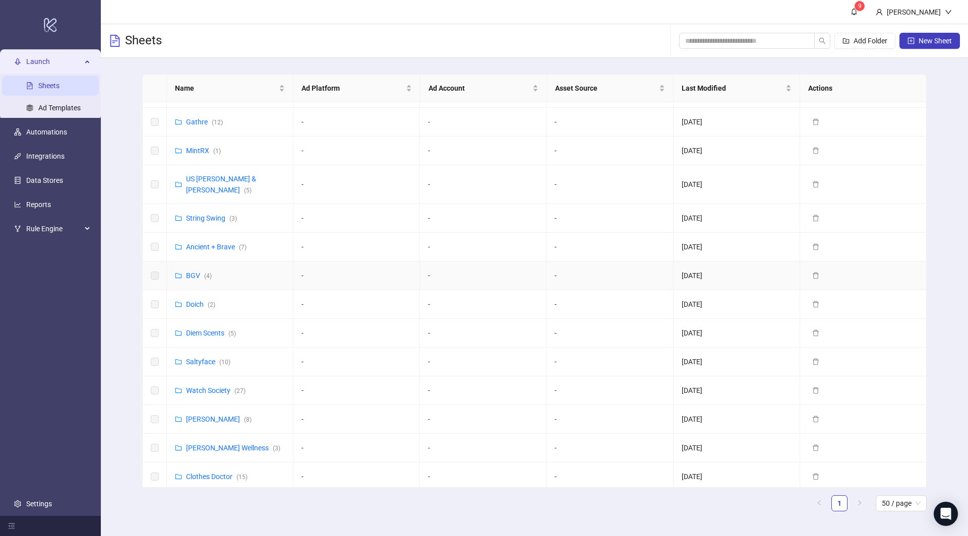
scroll to position [43, 0]
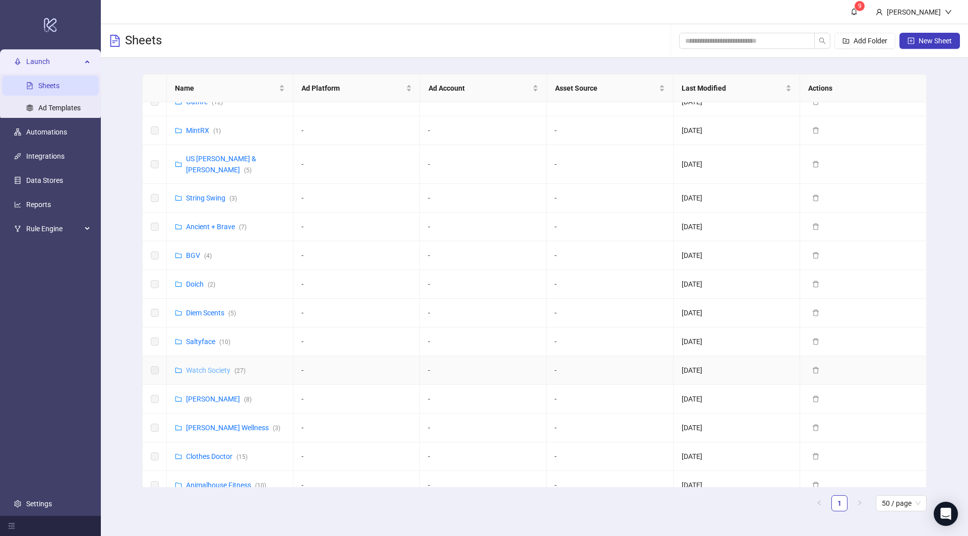
click at [205, 367] on link "Watch Society ( 27 )" at bounding box center [215, 371] width 59 height 8
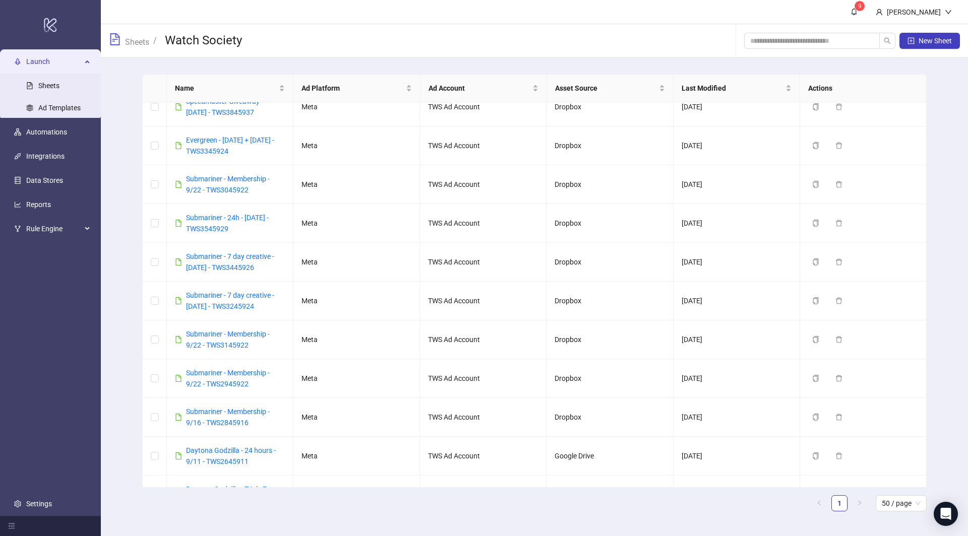
click at [171, 44] on h3 "Watch Society" at bounding box center [203, 41] width 77 height 16
click at [181, 41] on h3 "Watch Society" at bounding box center [203, 41] width 77 height 16
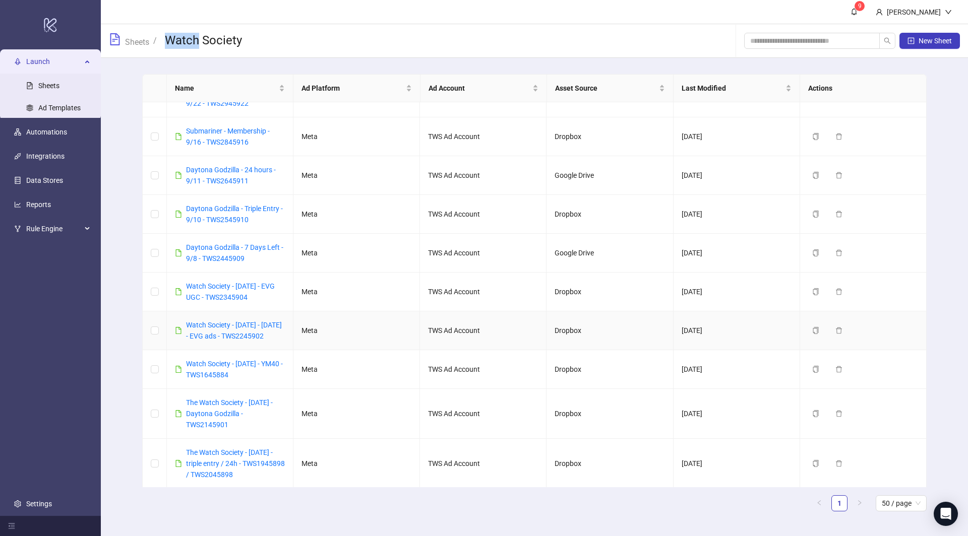
scroll to position [330, 0]
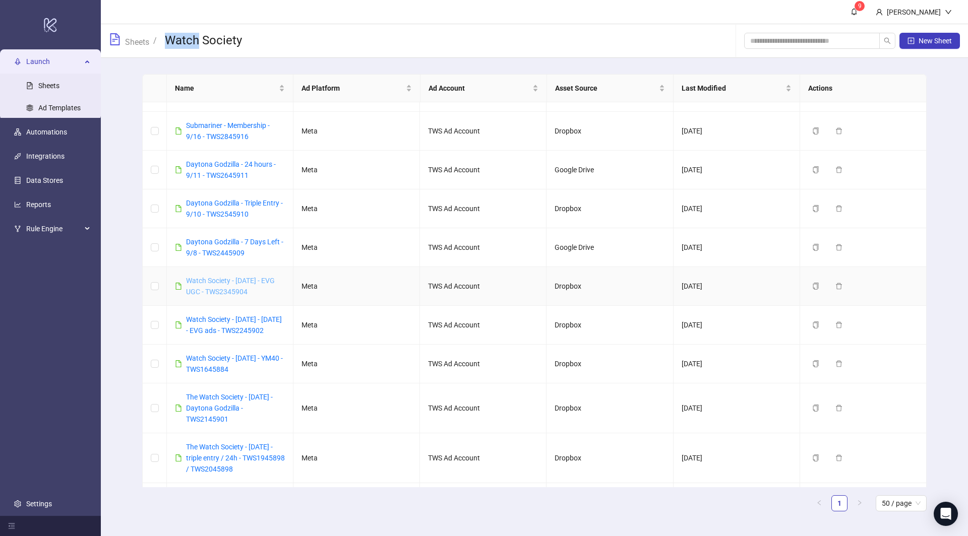
click at [251, 277] on link "Watch Society - [DATE] - EVG UGC - TWS2345904" at bounding box center [230, 286] width 89 height 19
